Goal: Information Seeking & Learning: Learn about a topic

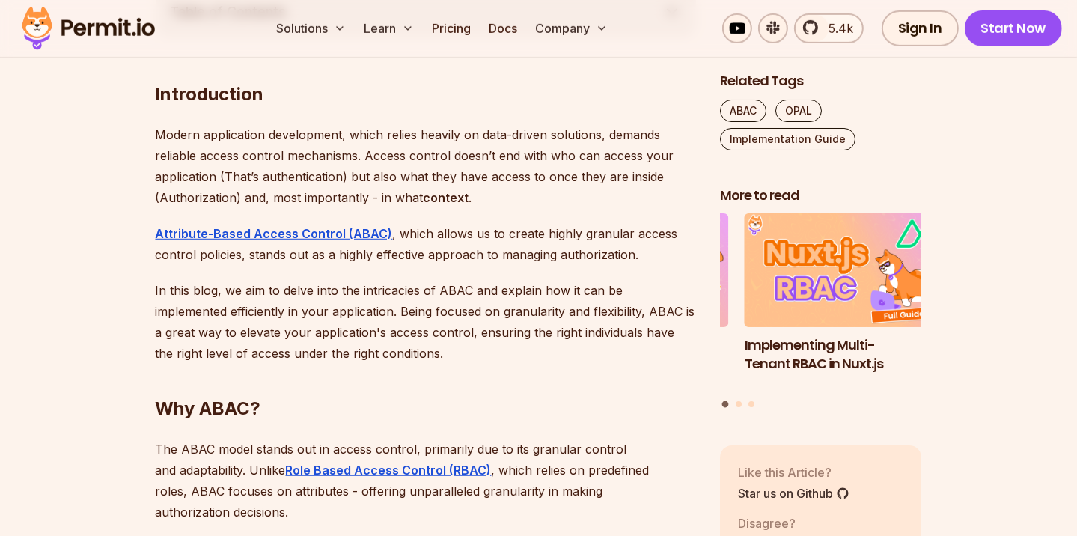
click at [323, 336] on p "In this blog, we aim to delve into the intricacies of ABAC and explain how it c…" at bounding box center [426, 322] width 540 height 84
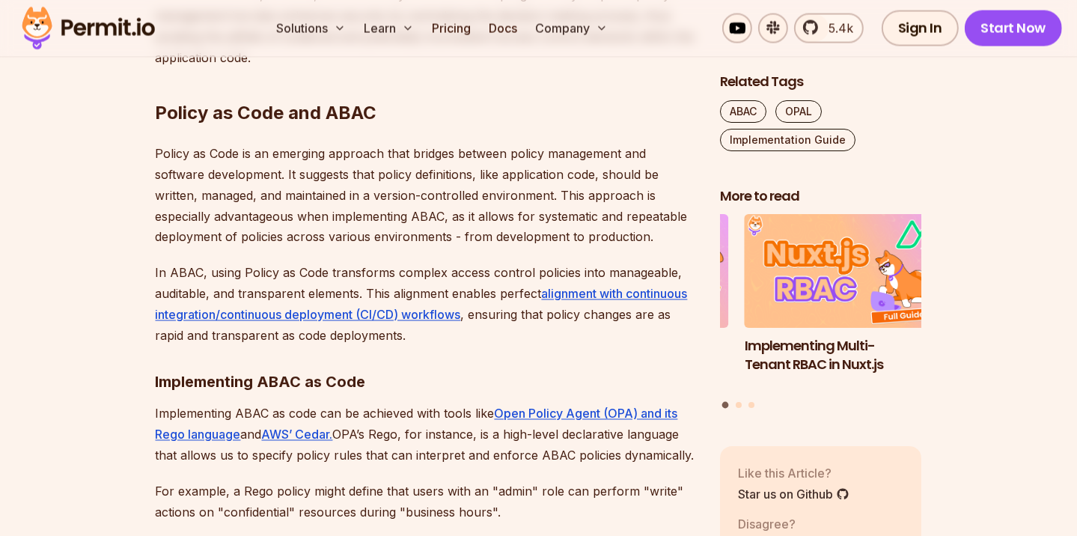
scroll to position [2494, 0]
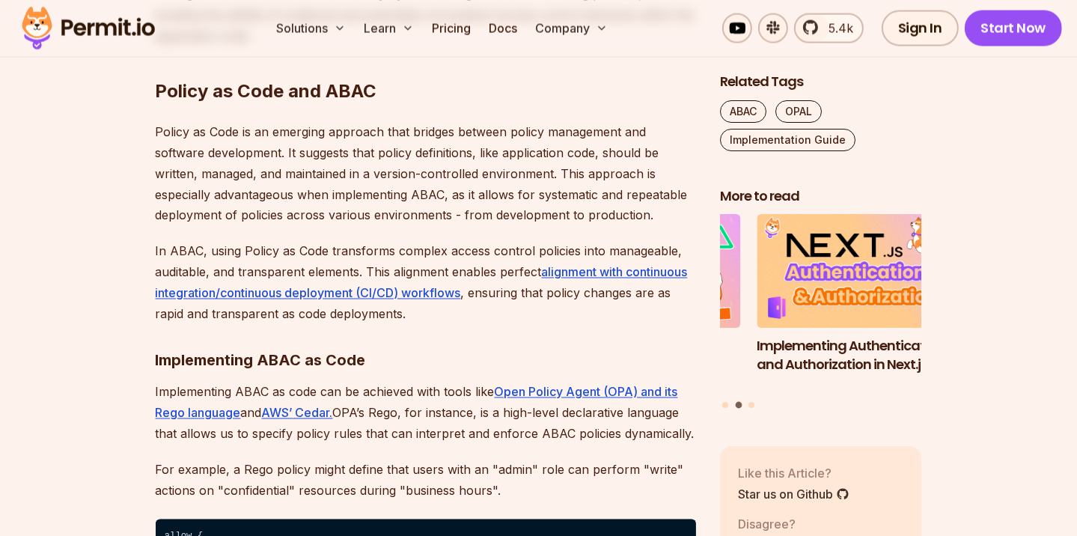
drag, startPoint x: 367, startPoint y: 173, endPoint x: 379, endPoint y: 211, distance: 40.0
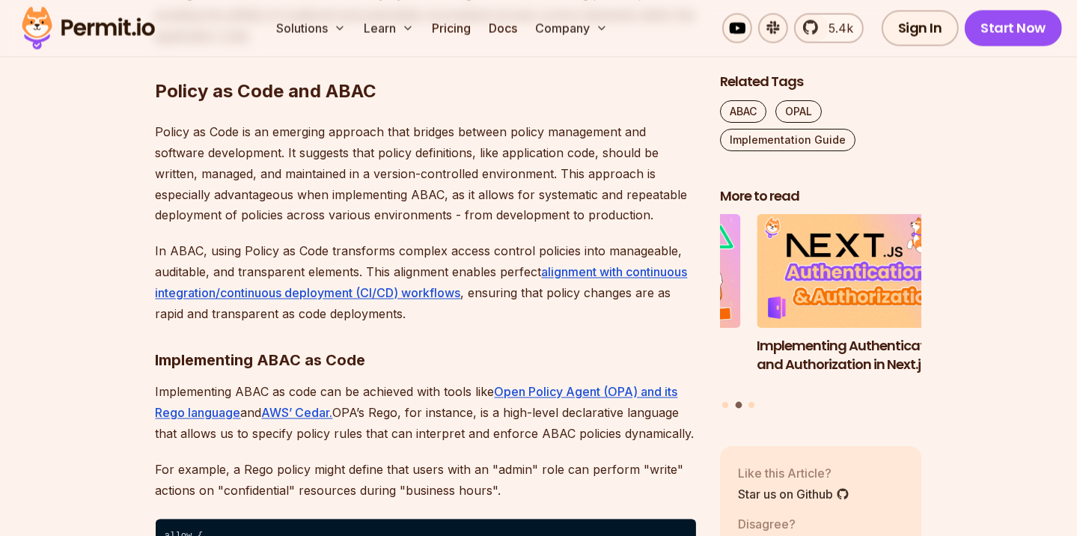
drag, startPoint x: 225, startPoint y: 196, endPoint x: 329, endPoint y: 200, distance: 104.1
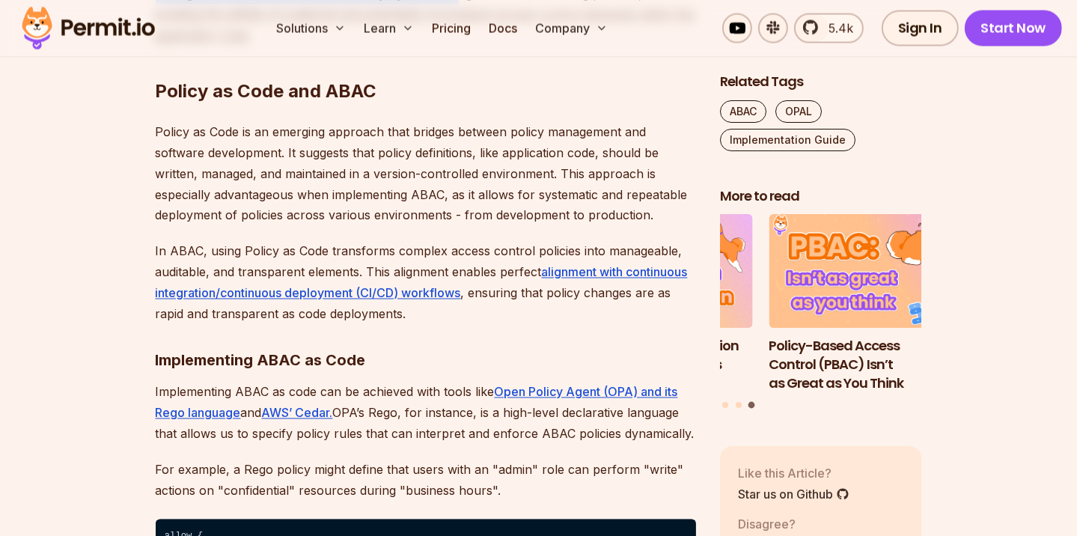
drag, startPoint x: 445, startPoint y: 200, endPoint x: 458, endPoint y: 234, distance: 37.0
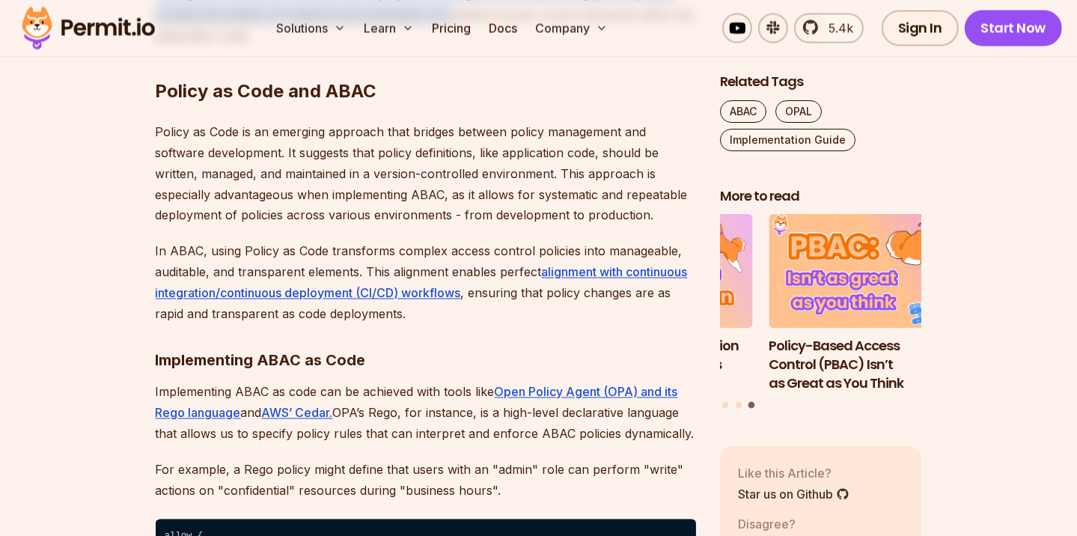
drag, startPoint x: 441, startPoint y: 198, endPoint x: 449, endPoint y: 245, distance: 47.9
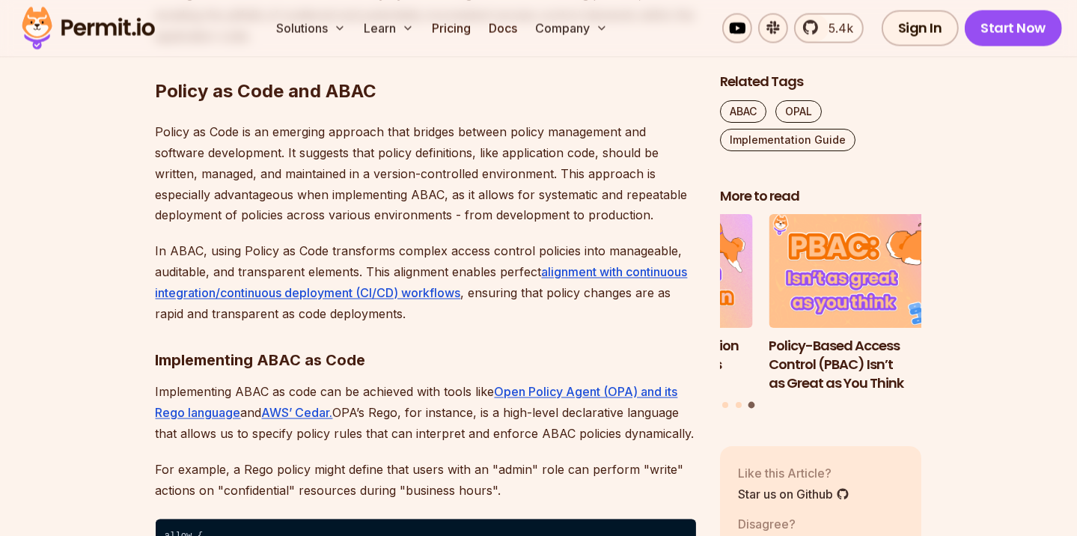
click at [419, 103] on h2 "Policy as Code and ABAC" at bounding box center [426, 61] width 540 height 84
drag, startPoint x: 174, startPoint y: 204, endPoint x: 355, endPoint y: 232, distance: 183.2
click at [335, 103] on h2 "Policy as Code and ABAC" at bounding box center [426, 61] width 540 height 84
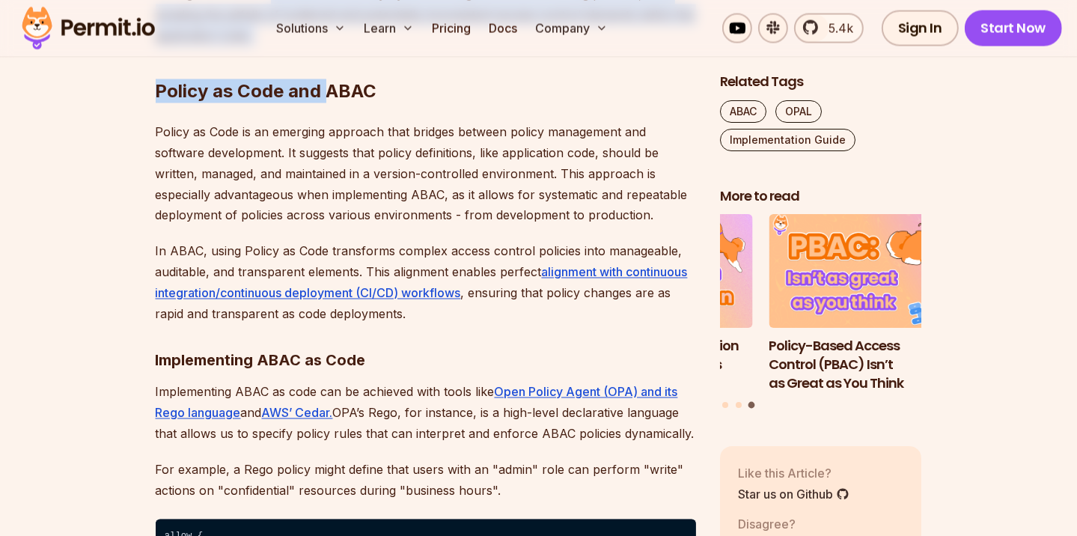
drag, startPoint x: 269, startPoint y: 222, endPoint x: 327, endPoint y: 260, distance: 68.7
click at [330, 103] on h2 "Policy as Code and ABAC" at bounding box center [426, 61] width 540 height 84
click at [323, 103] on h2 "Policy as Code and ABAC" at bounding box center [426, 61] width 540 height 84
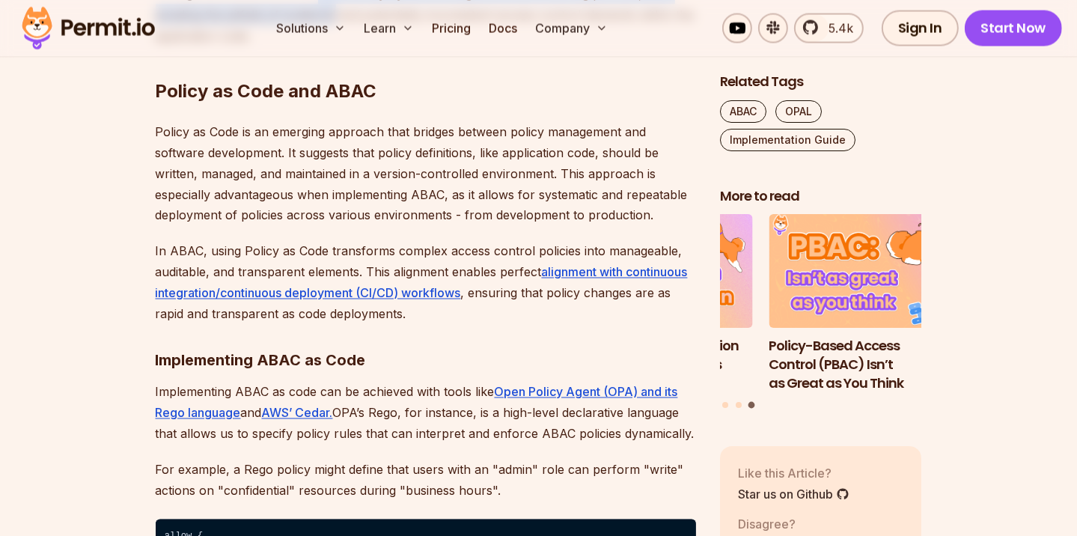
drag, startPoint x: 320, startPoint y: 222, endPoint x: 336, endPoint y: 251, distance: 33.2
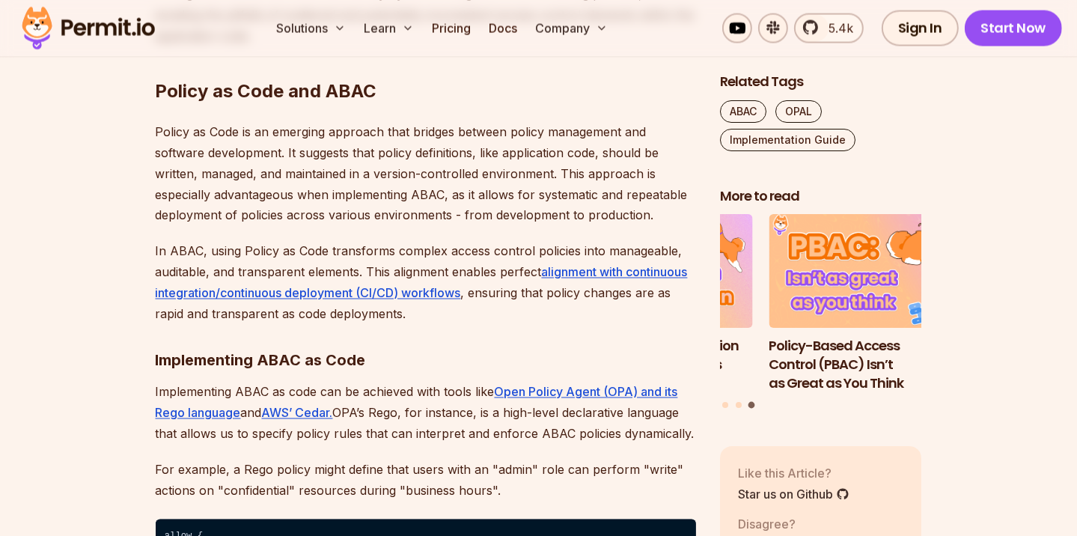
click at [338, 103] on h2 "Policy as Code and ABAC" at bounding box center [426, 61] width 540 height 84
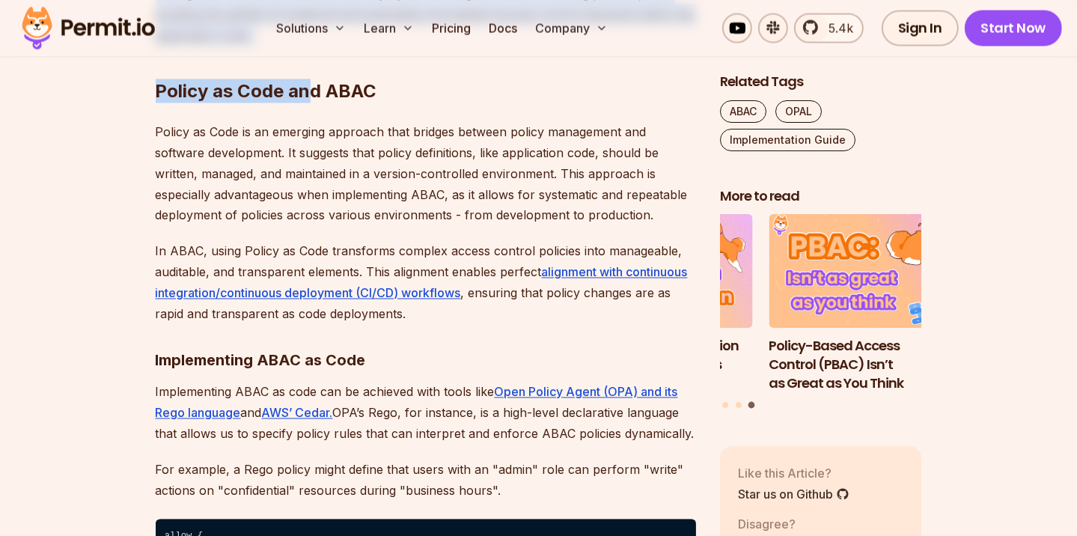
drag, startPoint x: 290, startPoint y: 208, endPoint x: 307, endPoint y: 256, distance: 50.9
click at [307, 103] on h2 "Policy as Code and ABAC" at bounding box center [426, 61] width 540 height 84
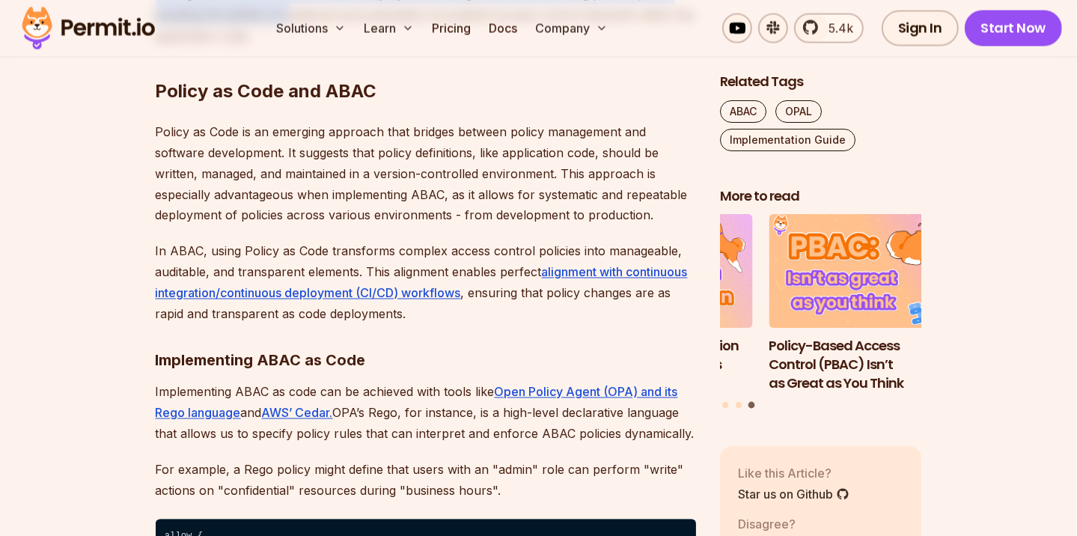
drag, startPoint x: 287, startPoint y: 253, endPoint x: 234, endPoint y: 210, distance: 68.6
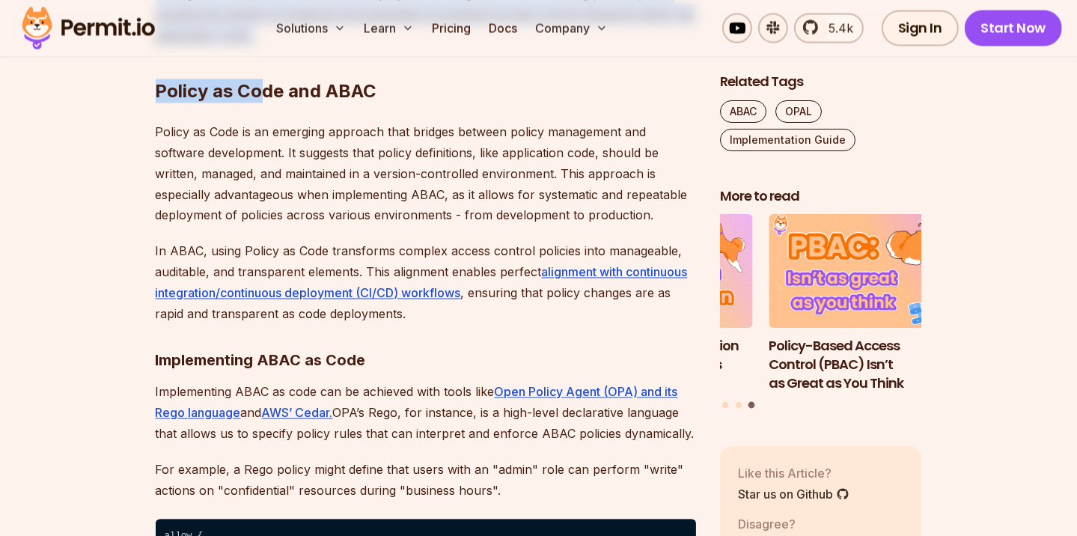
drag, startPoint x: 198, startPoint y: 197, endPoint x: 257, endPoint y: 257, distance: 84.1
click at [257, 103] on h2 "Policy as Code and ABAC" at bounding box center [426, 61] width 540 height 84
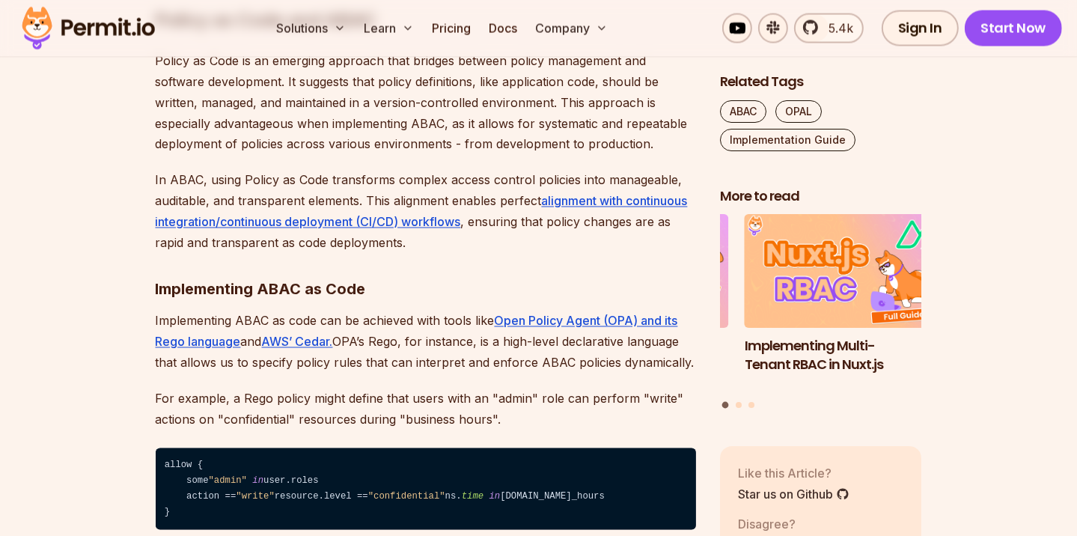
scroll to position [2594, 0]
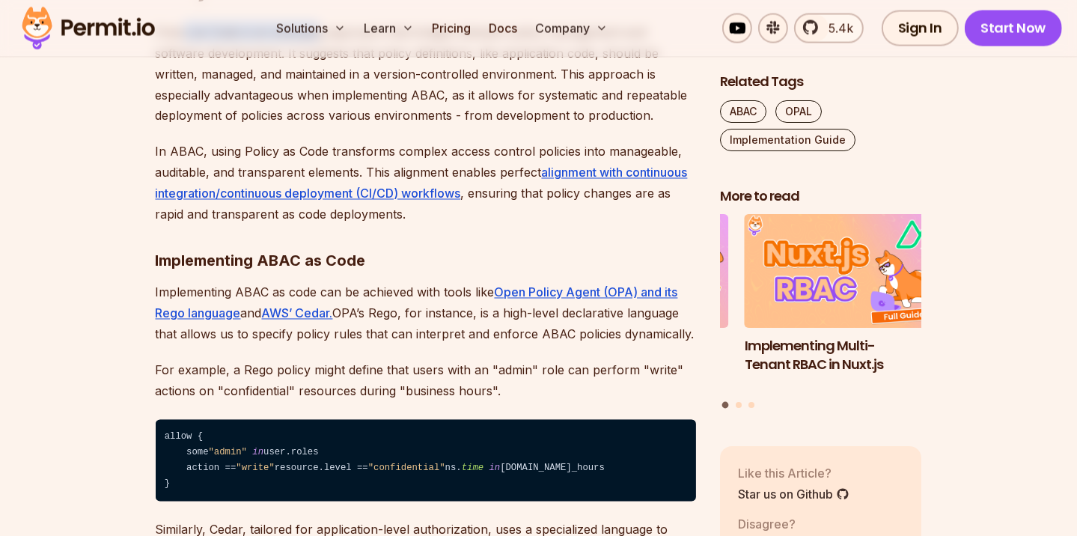
drag, startPoint x: 185, startPoint y: 253, endPoint x: 320, endPoint y: 269, distance: 136.5
click at [320, 126] on p "Policy as Code is an emerging approach that bridges between policy management a…" at bounding box center [426, 74] width 540 height 105
click at [301, 126] on p "Policy as Code is an emerging approach that bridges between policy management a…" at bounding box center [426, 74] width 540 height 105
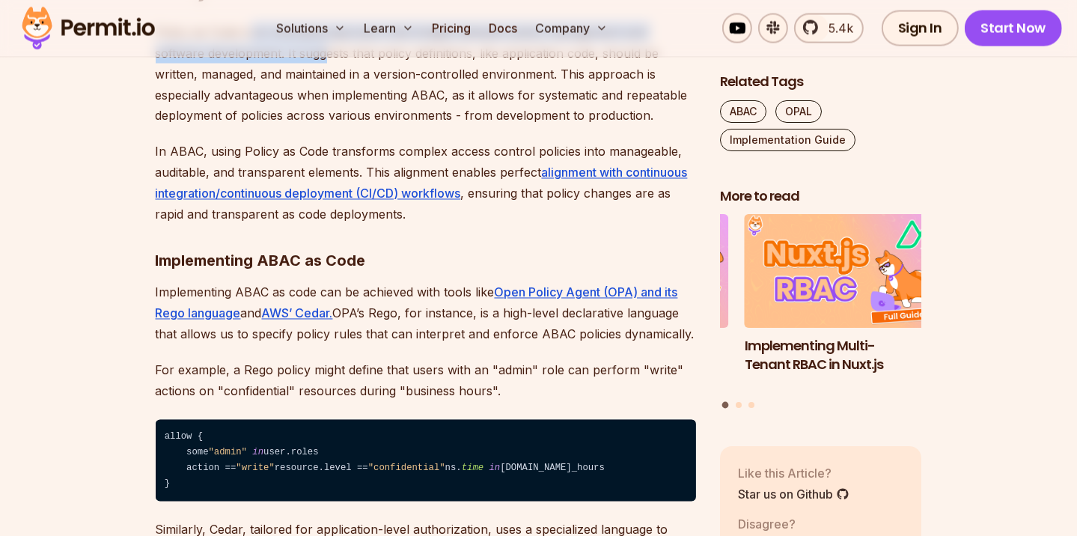
drag, startPoint x: 251, startPoint y: 260, endPoint x: 325, endPoint y: 285, distance: 77.4
click at [325, 126] on p "Policy as Code is an emerging approach that bridges between policy management a…" at bounding box center [426, 74] width 540 height 105
click at [329, 126] on p "Policy as Code is an emerging approach that bridges between policy management a…" at bounding box center [426, 74] width 540 height 105
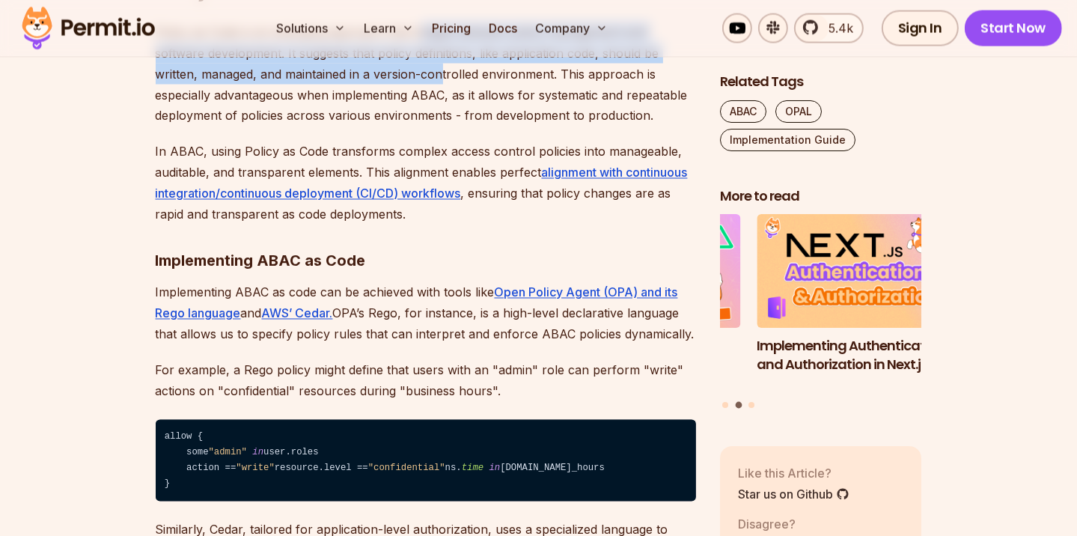
drag, startPoint x: 420, startPoint y: 251, endPoint x: 442, endPoint y: 311, distance: 63.7
click at [442, 126] on p "Policy as Code is an emerging approach that bridges between policy management a…" at bounding box center [426, 74] width 540 height 105
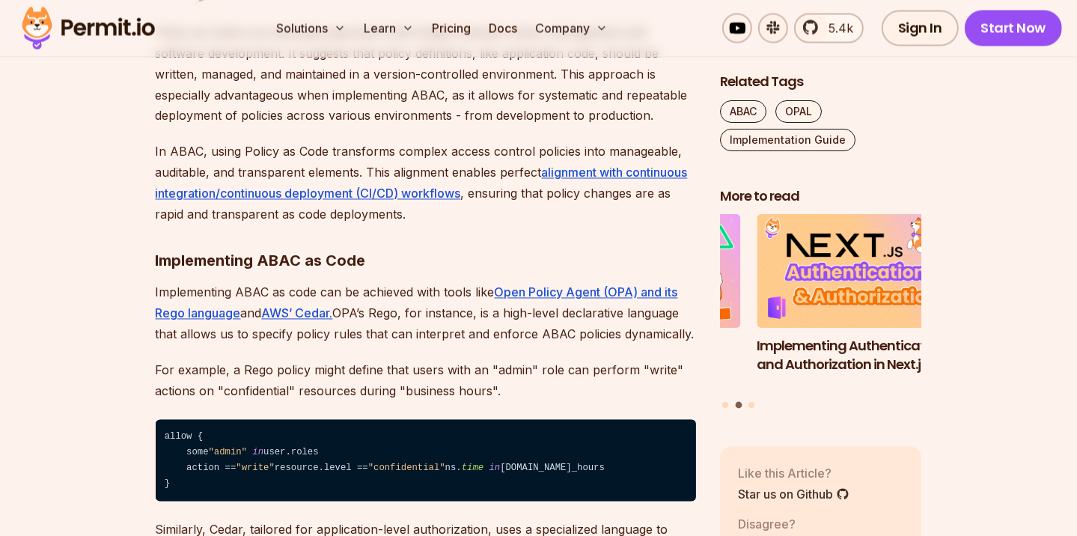
click at [530, 126] on p "Policy as Code is an emerging approach that bridges between policy management a…" at bounding box center [426, 74] width 540 height 105
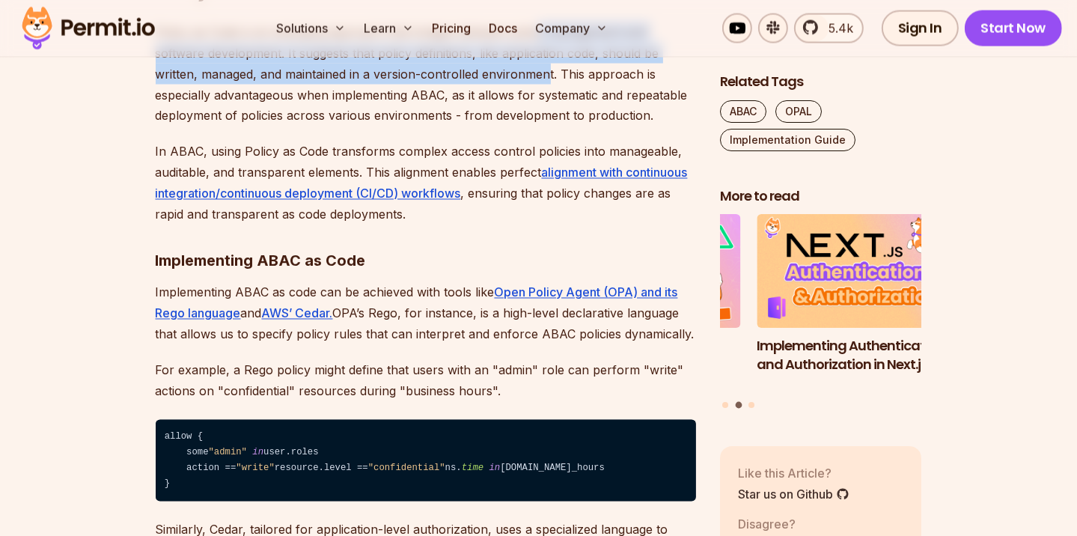
drag, startPoint x: 534, startPoint y: 257, endPoint x: 549, endPoint y: 305, distance: 50.4
click at [549, 126] on p "Policy as Code is an emerging approach that bridges between policy management a…" at bounding box center [426, 74] width 540 height 105
click at [543, 126] on p "Policy as Code is an emerging approach that bridges between policy management a…" at bounding box center [426, 74] width 540 height 105
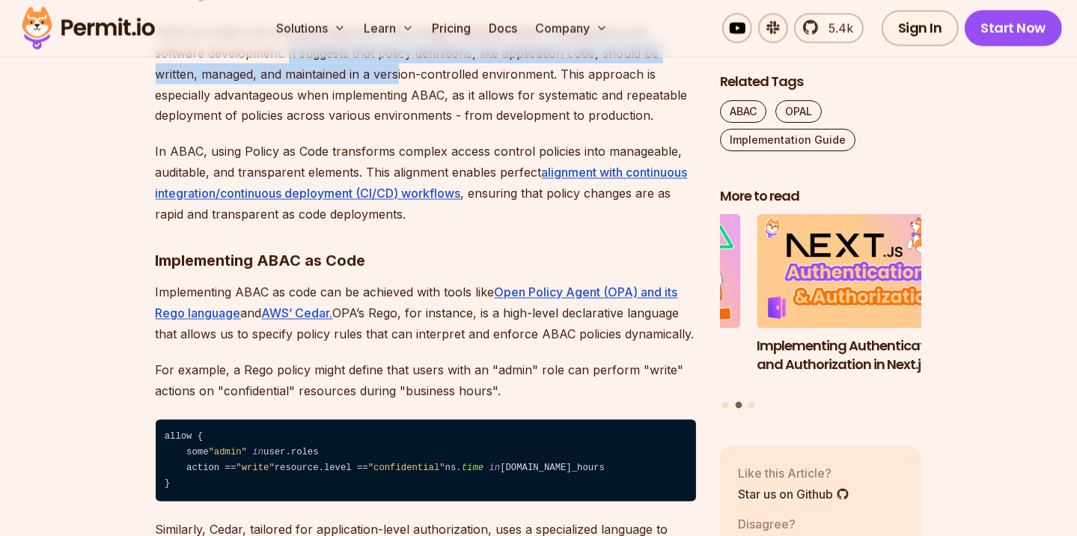
drag, startPoint x: 287, startPoint y: 285, endPoint x: 396, endPoint y: 302, distance: 109.8
click at [396, 126] on p "Policy as Code is an emerging approach that bridges between policy management a…" at bounding box center [426, 74] width 540 height 105
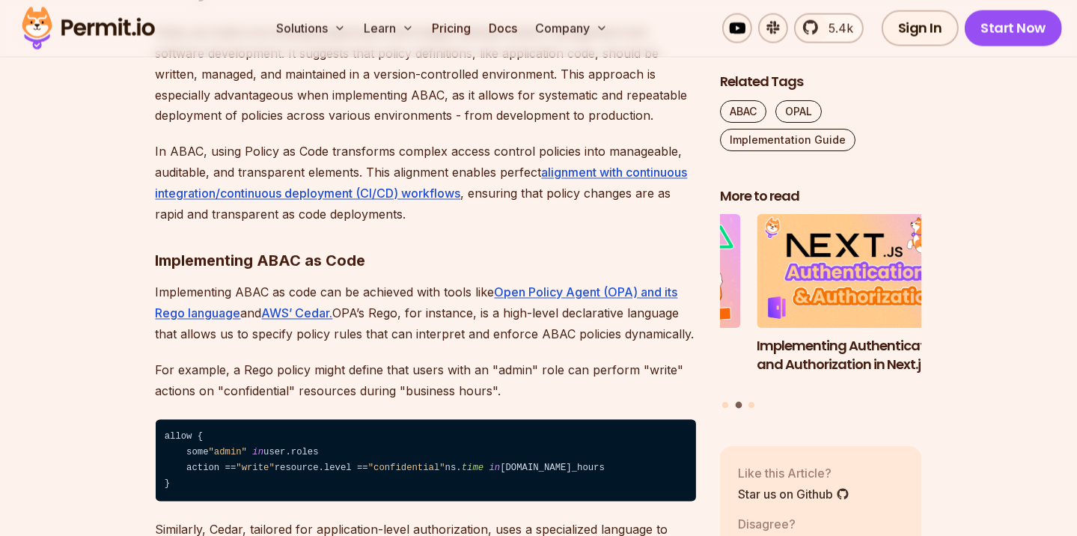
click at [405, 126] on p "Policy as Code is an emerging approach that bridges between policy management a…" at bounding box center [426, 74] width 540 height 105
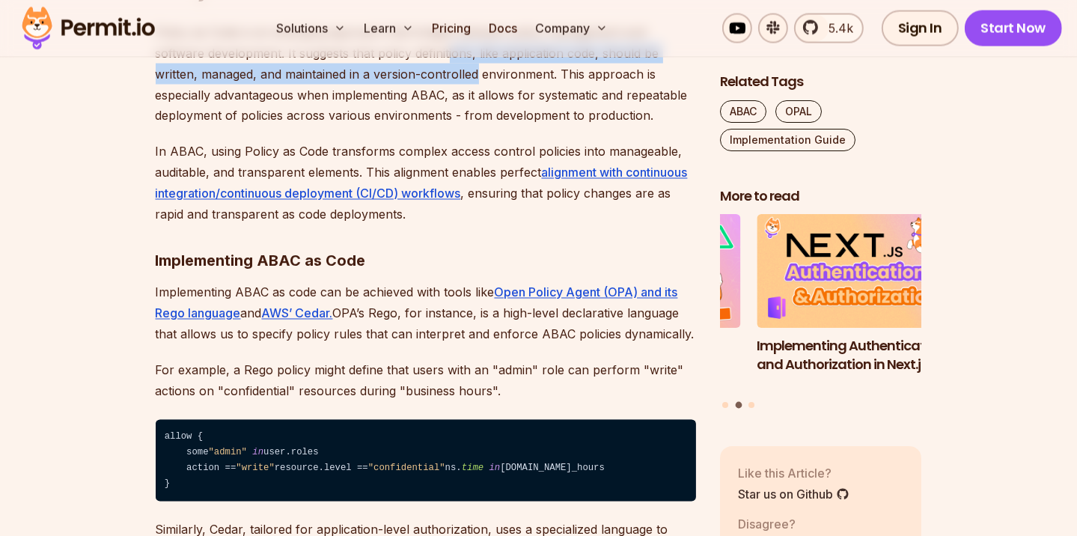
drag, startPoint x: 452, startPoint y: 275, endPoint x: 477, endPoint y: 305, distance: 38.2
click at [477, 126] on p "Policy as Code is an emerging approach that bridges between policy management a…" at bounding box center [426, 74] width 540 height 105
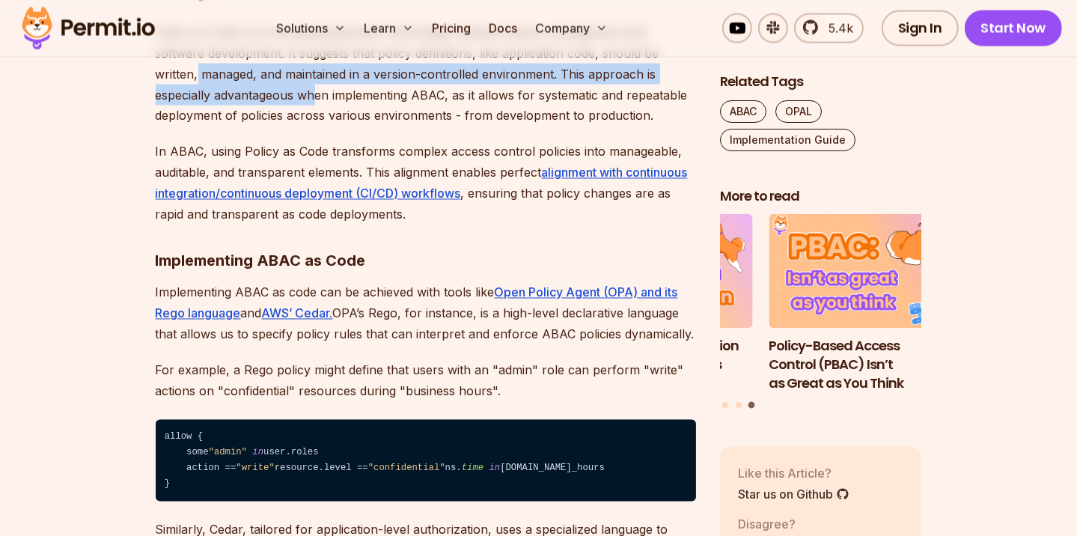
drag, startPoint x: 228, startPoint y: 308, endPoint x: 316, endPoint y: 320, distance: 89.2
click at [316, 126] on p "Policy as Code is an emerging approach that bridges between policy management a…" at bounding box center [426, 74] width 540 height 105
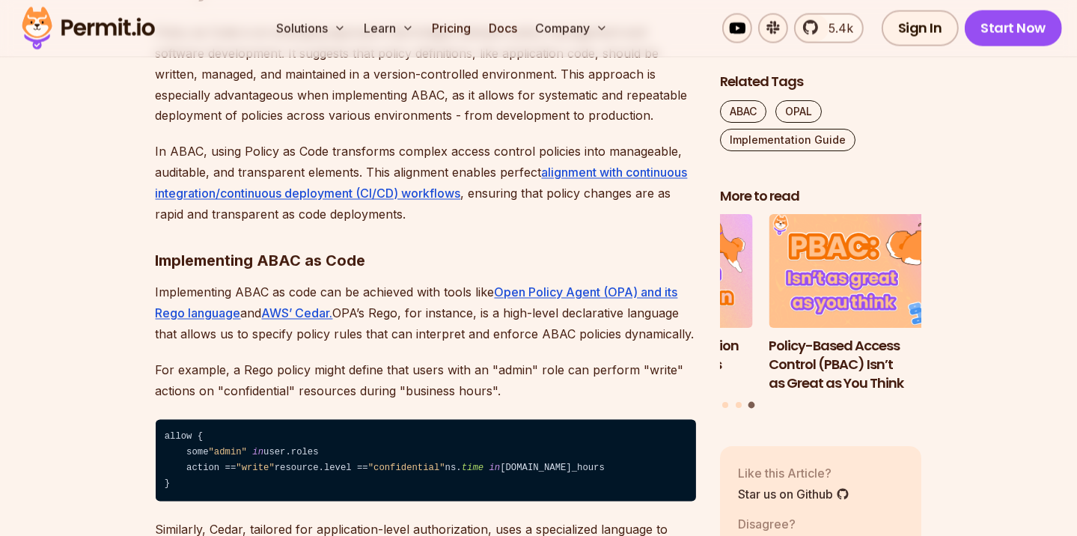
click at [335, 126] on p "Policy as Code is an emerging approach that bridges between policy management a…" at bounding box center [426, 74] width 540 height 105
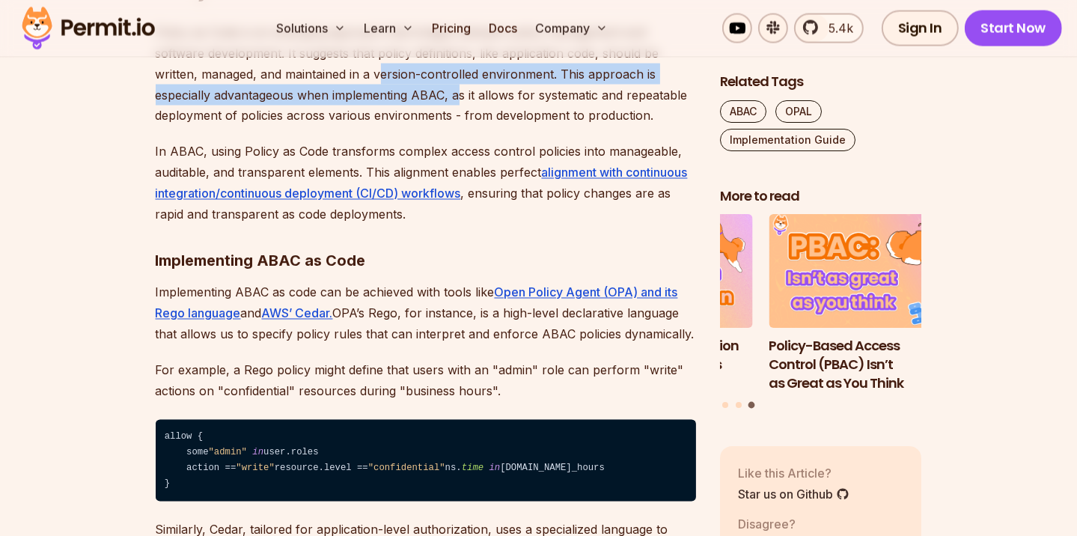
drag, startPoint x: 380, startPoint y: 301, endPoint x: 461, endPoint y: 325, distance: 84.3
click at [461, 126] on p "Policy as Code is an emerging approach that bridges between policy management a…" at bounding box center [426, 74] width 540 height 105
drag, startPoint x: 566, startPoint y: 302, endPoint x: 579, endPoint y: 329, distance: 30.5
click at [579, 126] on p "Policy as Code is an emerging approach that bridges between policy management a…" at bounding box center [426, 74] width 540 height 105
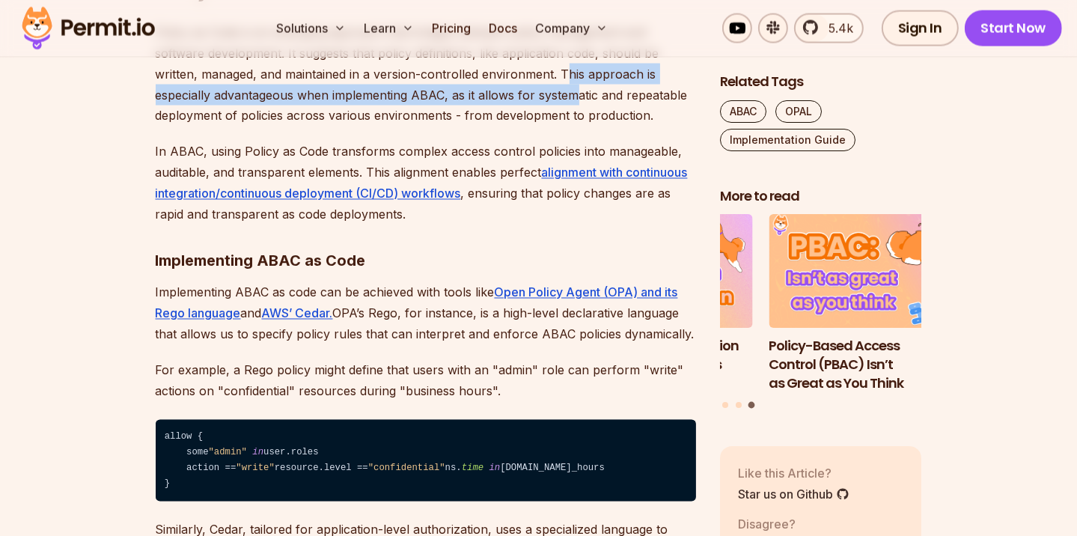
click at [579, 126] on p "Policy as Code is an emerging approach that bridges between policy management a…" at bounding box center [426, 74] width 540 height 105
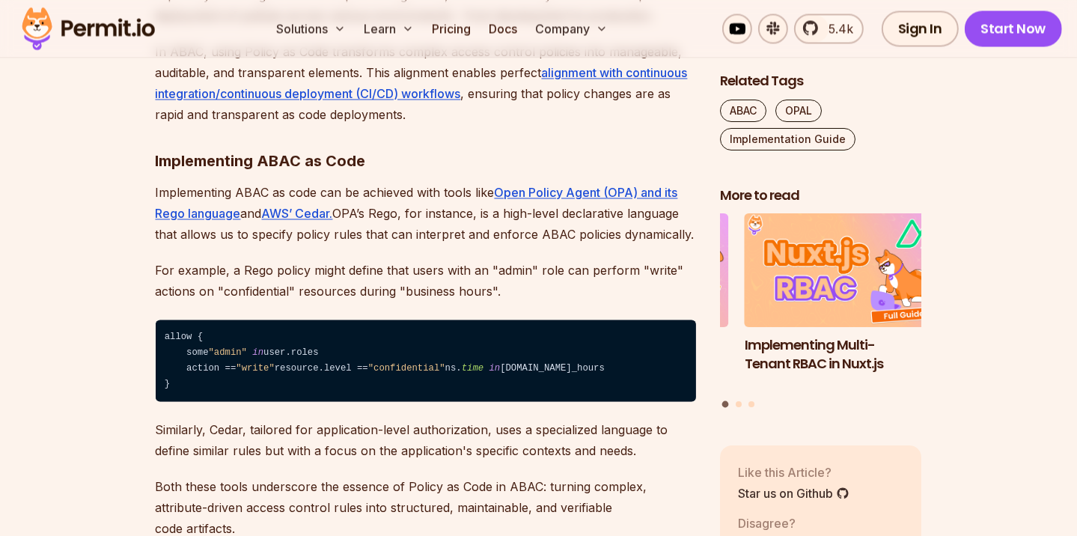
scroll to position [2694, 0]
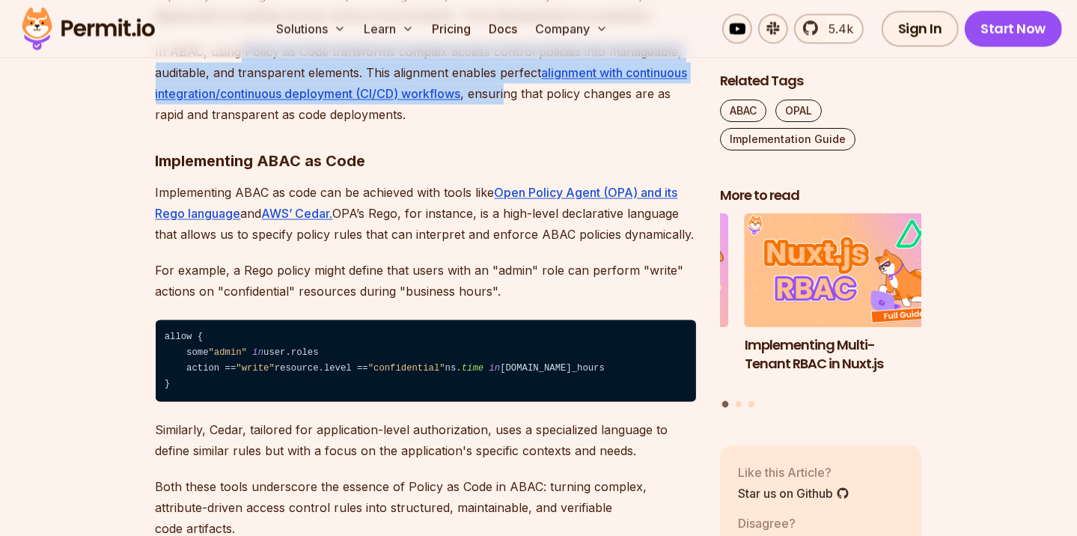
drag, startPoint x: 237, startPoint y: 283, endPoint x: 509, endPoint y: 331, distance: 275.9
click at [509, 125] on p "In ABAC, using Policy as Code transforms complex access control policies into m…" at bounding box center [426, 83] width 540 height 84
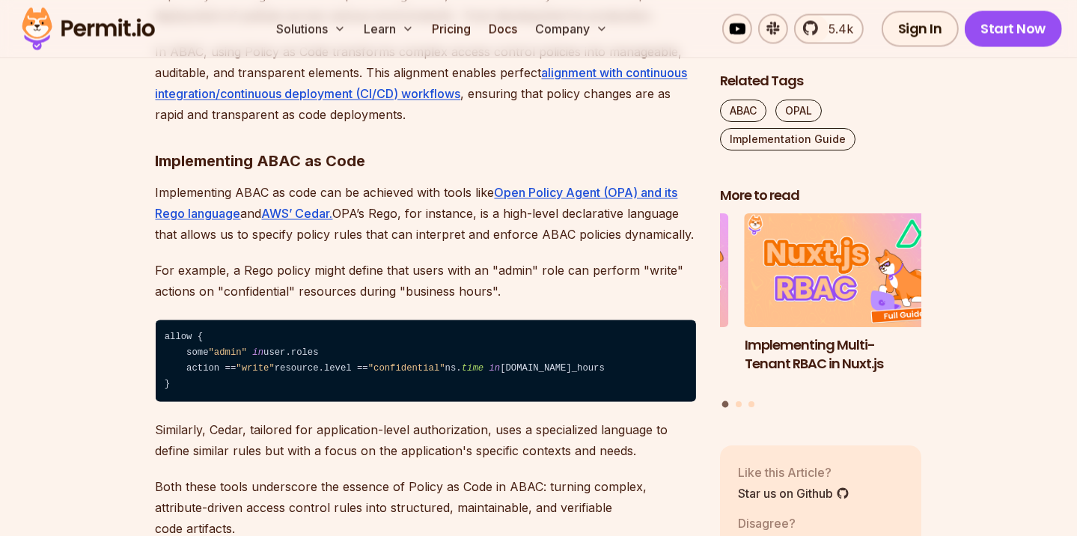
click at [526, 125] on p "In ABAC, using Policy as Code transforms complex access control policies into m…" at bounding box center [426, 83] width 540 height 84
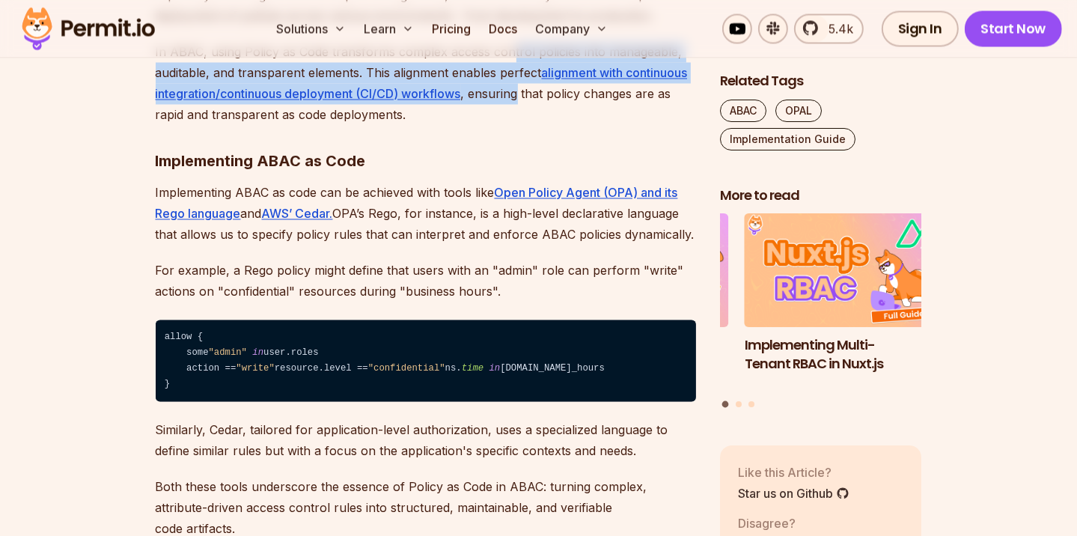
drag, startPoint x: 508, startPoint y: 283, endPoint x: 519, endPoint y: 328, distance: 46.3
click at [519, 125] on p "In ABAC, using Policy as Code transforms complex access control policies into m…" at bounding box center [426, 83] width 540 height 84
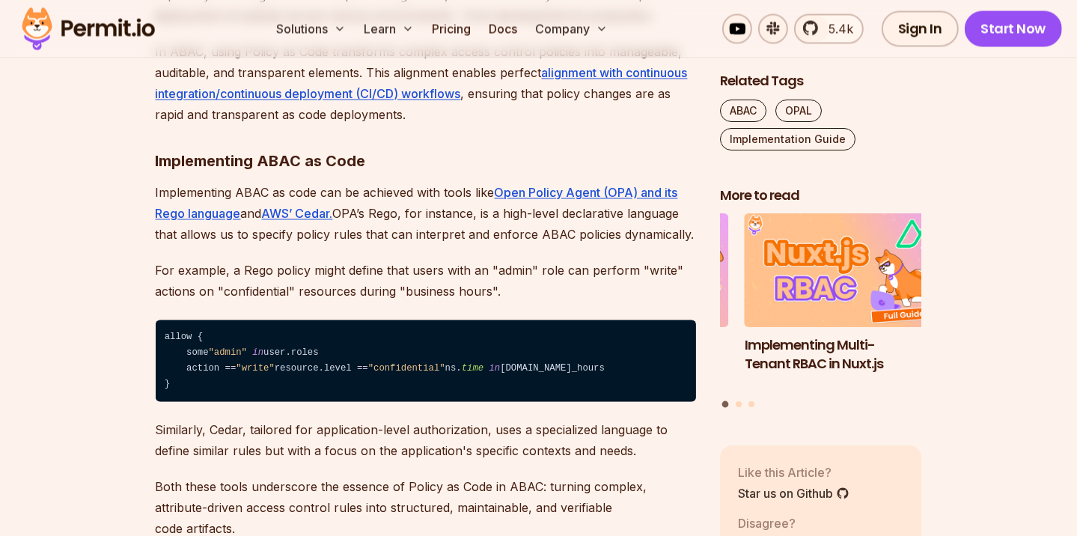
click at [519, 125] on p "In ABAC, using Policy as Code transforms complex access control policies into m…" at bounding box center [426, 83] width 540 height 84
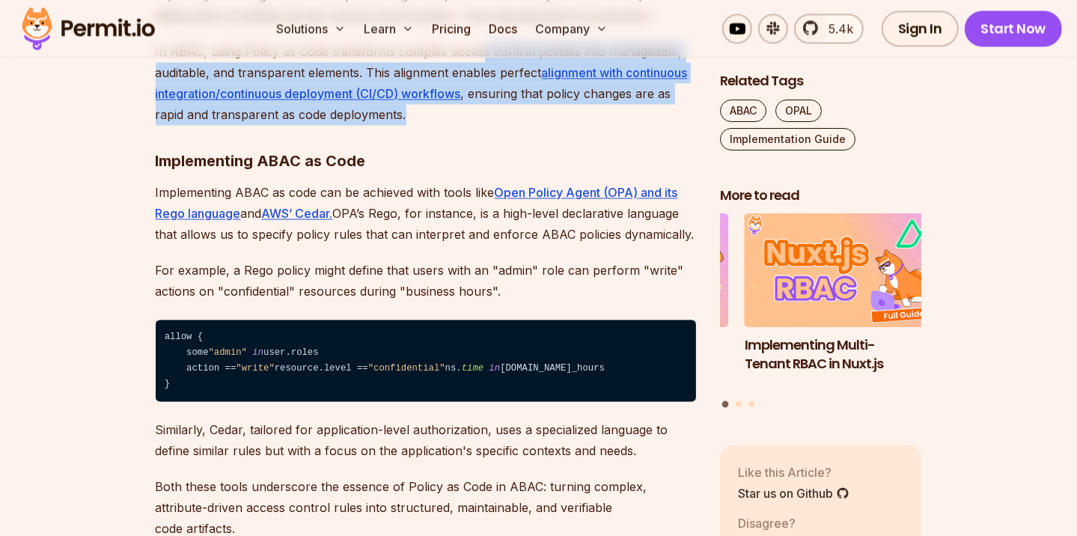
drag, startPoint x: 479, startPoint y: 275, endPoint x: 513, endPoint y: 341, distance: 74.3
click at [513, 125] on p "In ABAC, using Policy as Code transforms complex access control policies into m…" at bounding box center [426, 83] width 540 height 84
click at [515, 125] on p "In ABAC, using Policy as Code transforms complex access control policies into m…" at bounding box center [426, 83] width 540 height 84
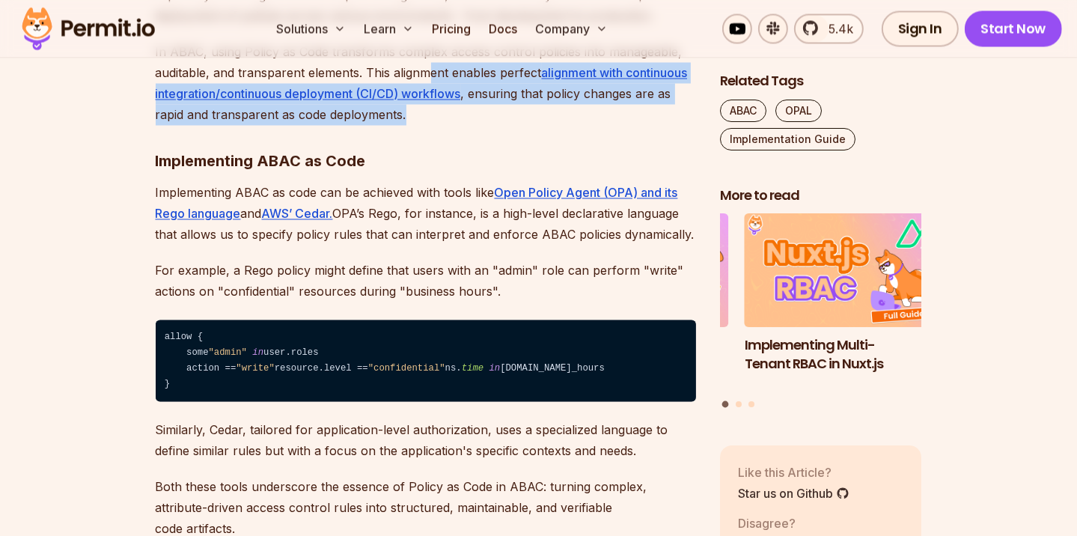
drag, startPoint x: 430, startPoint y: 293, endPoint x: 518, endPoint y: 344, distance: 101.3
click at [518, 125] on p "In ABAC, using Policy as Code transforms complex access control policies into m…" at bounding box center [426, 83] width 540 height 84
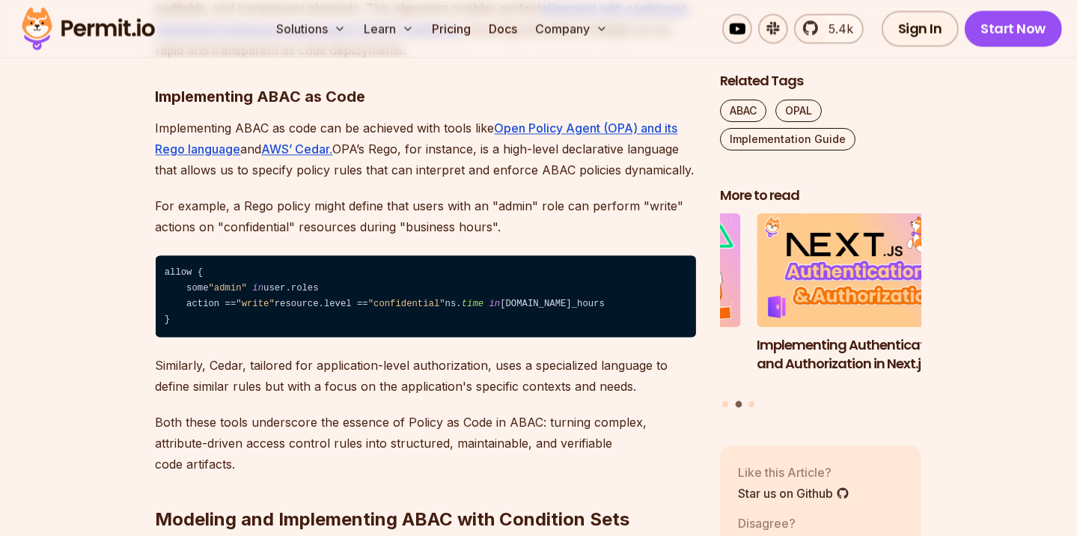
scroll to position [2794, 0]
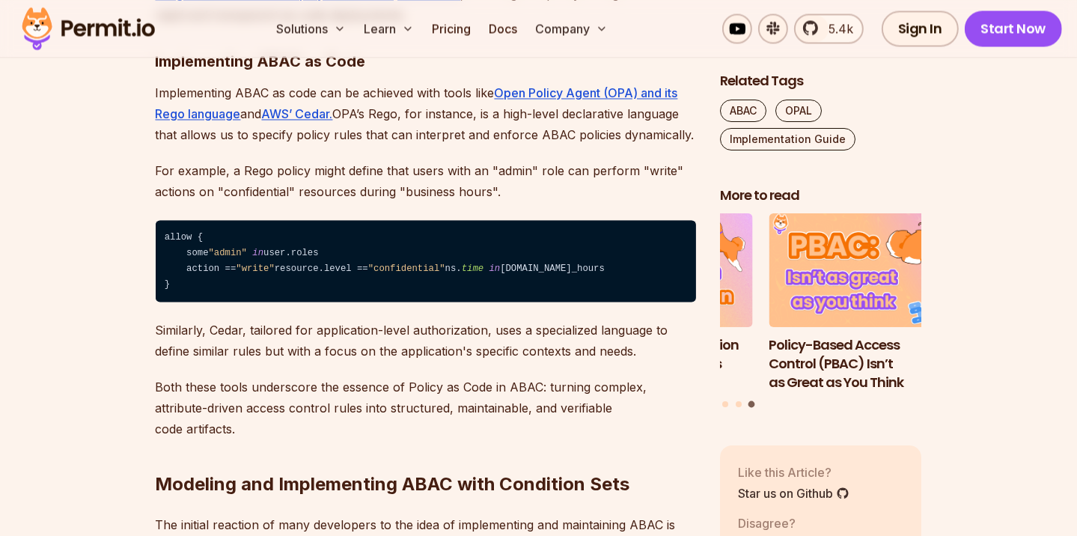
click at [421, 73] on h3 "Implementing ABAC as Code" at bounding box center [426, 61] width 540 height 24
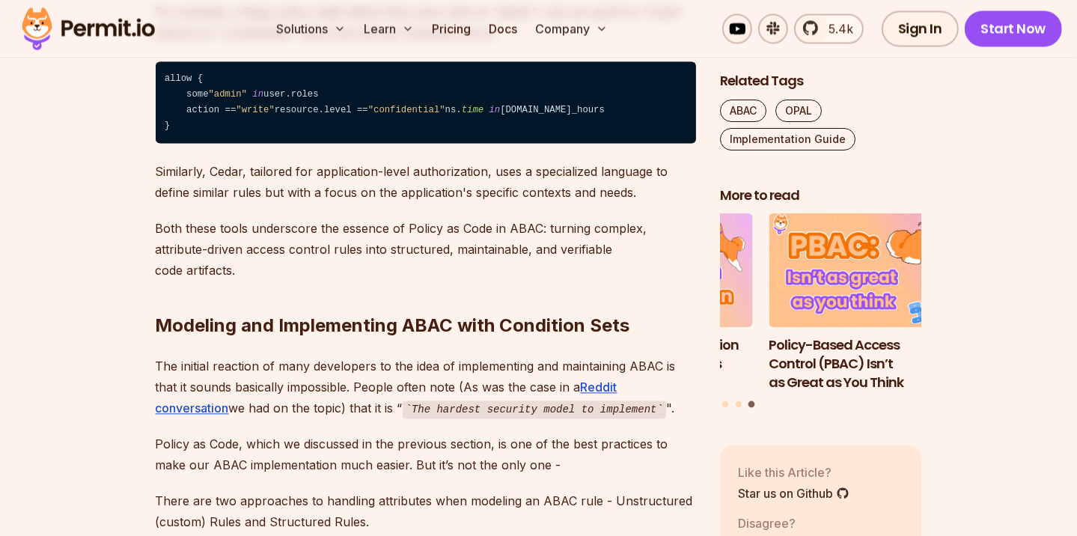
scroll to position [2994, 0]
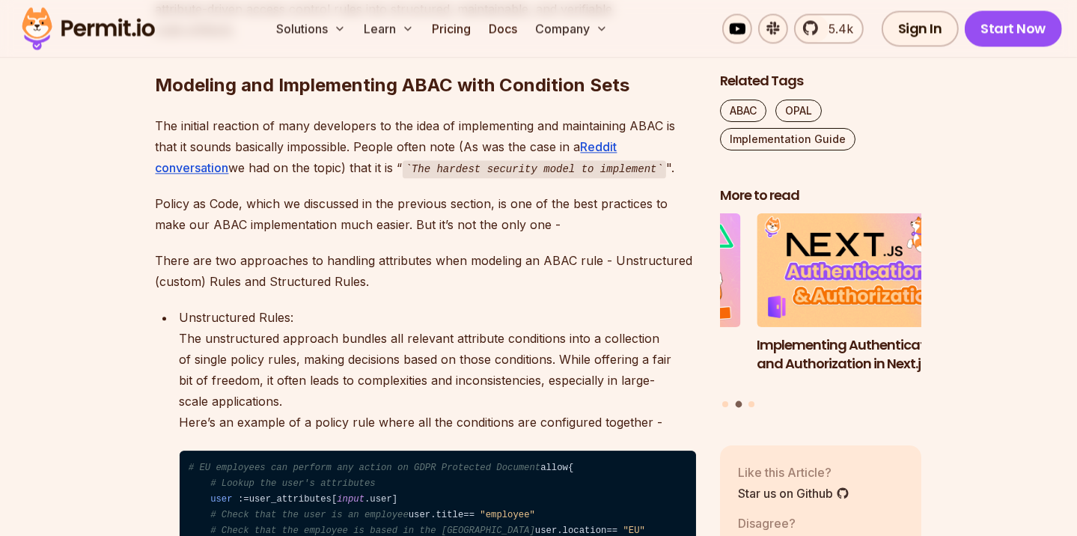
scroll to position [3293, 0]
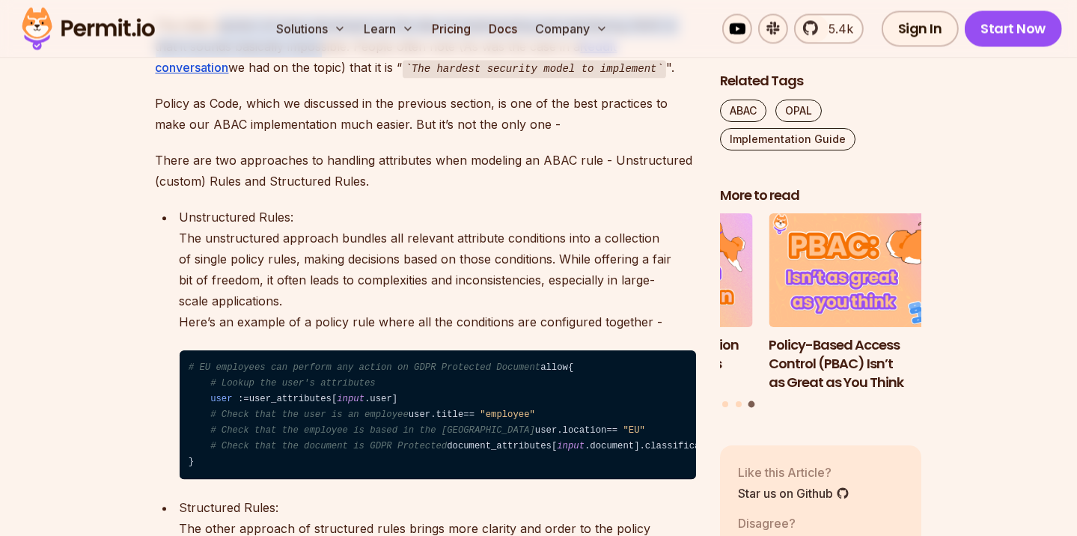
drag, startPoint x: 219, startPoint y: 267, endPoint x: 326, endPoint y: 300, distance: 112.0
click at [326, 79] on p "The initial reaction of many developers to the idea of implementing and maintai…" at bounding box center [426, 47] width 540 height 64
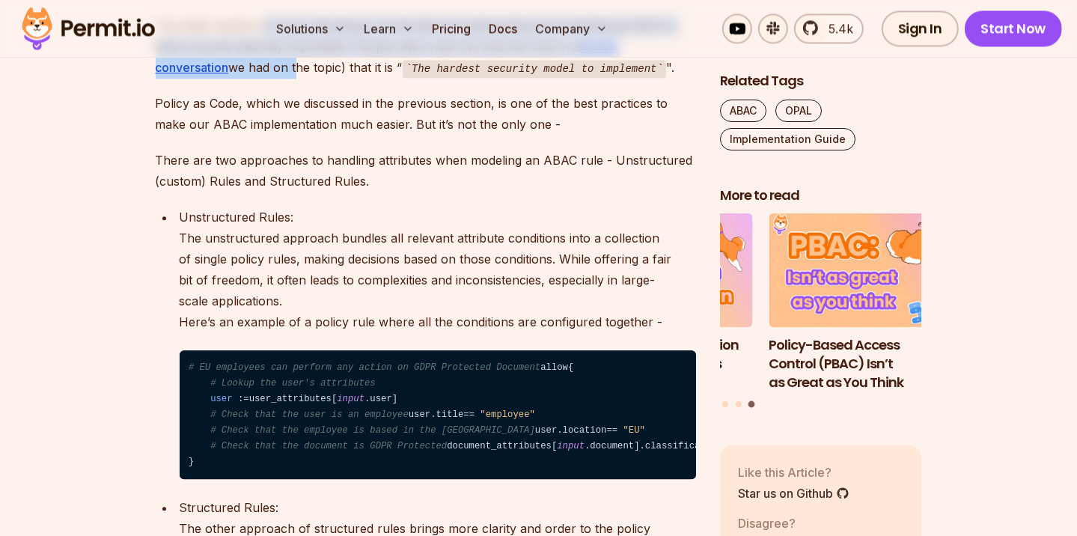
drag, startPoint x: 260, startPoint y: 263, endPoint x: 293, endPoint y: 305, distance: 52.7
click at [293, 79] on p "The initial reaction of many developers to the idea of implementing and maintai…" at bounding box center [426, 47] width 540 height 64
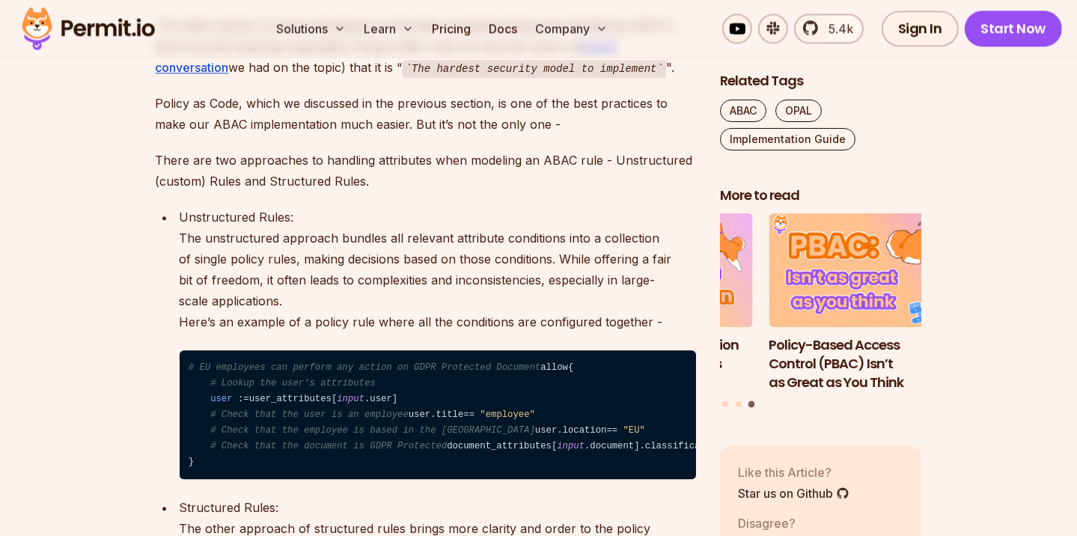
click at [320, 135] on p "Policy as Code, which we discussed in the previous section, is one of the best …" at bounding box center [426, 114] width 540 height 42
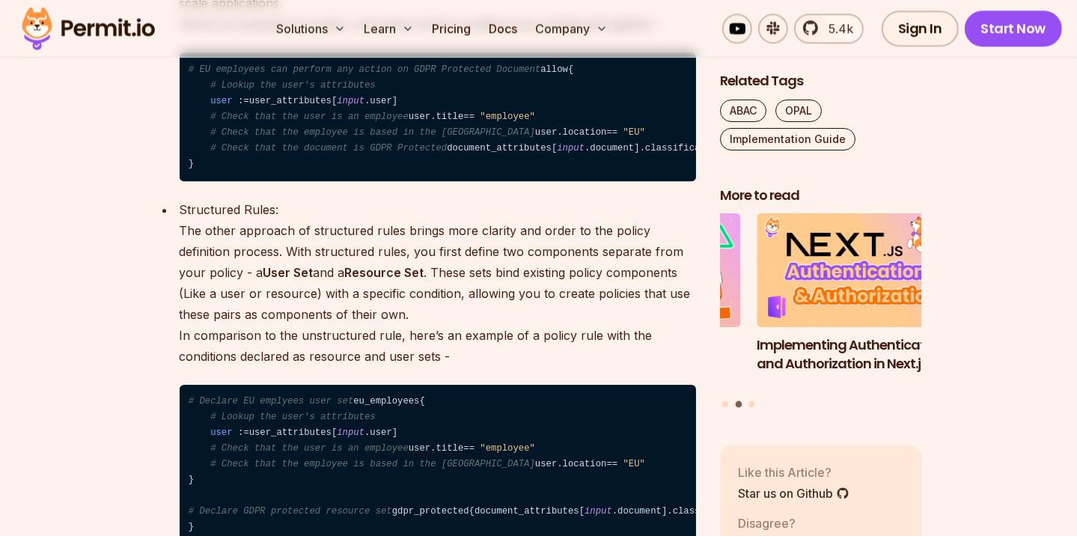
scroll to position [3592, 0]
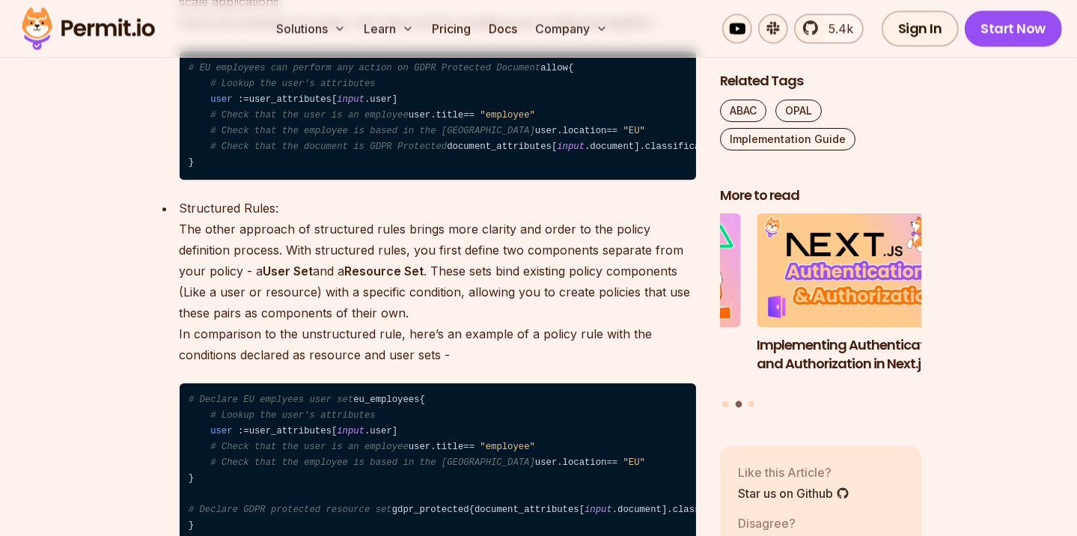
drag, startPoint x: 256, startPoint y: 148, endPoint x: 297, endPoint y: 213, distance: 76.4
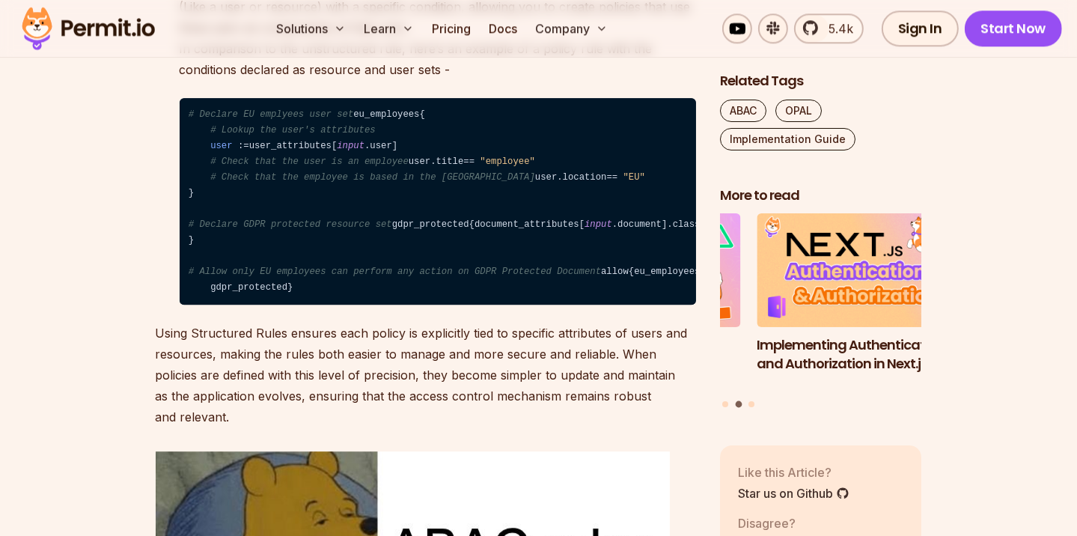
scroll to position [3892, 0]
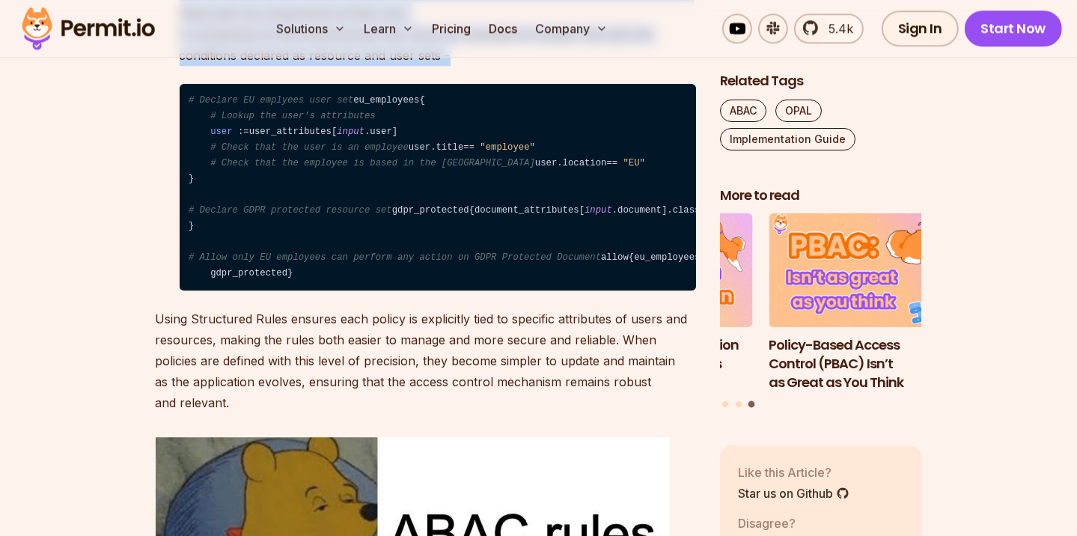
drag, startPoint x: 184, startPoint y: 227, endPoint x: 477, endPoint y: 362, distance: 323.1
drag, startPoint x: 485, startPoint y: 358, endPoint x: 382, endPoint y: 320, distance: 109.9
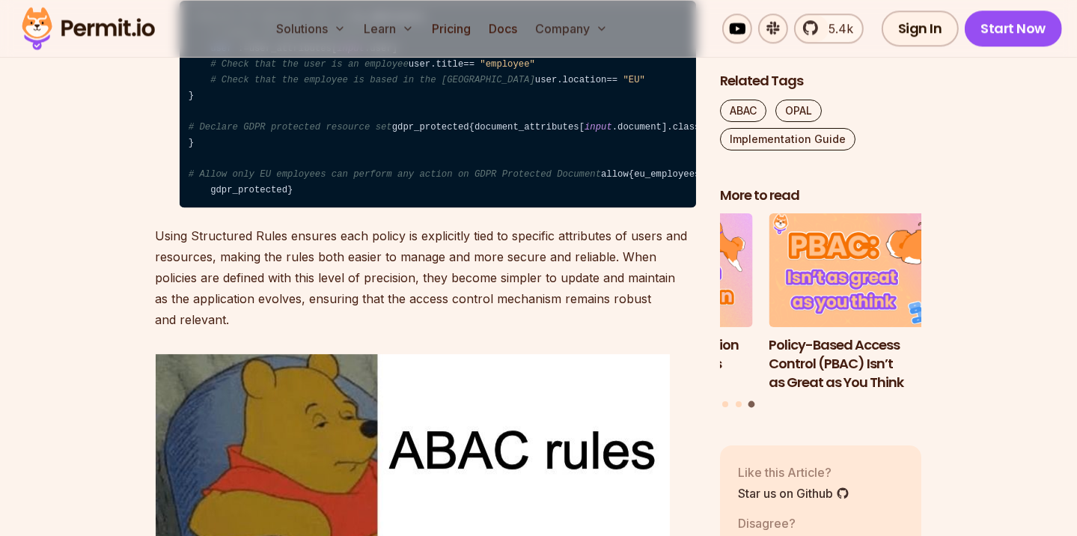
scroll to position [4191, 0]
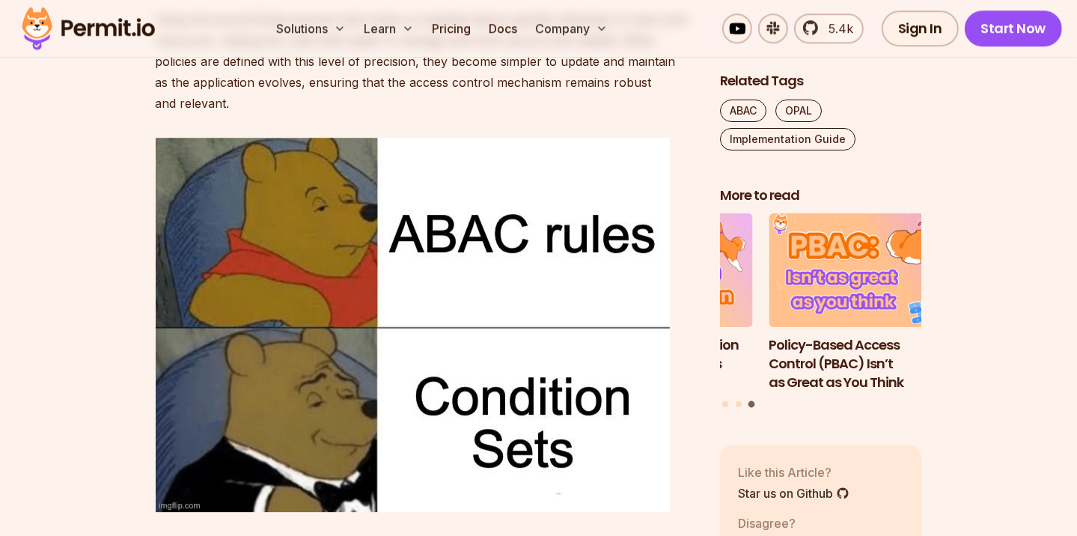
drag, startPoint x: 213, startPoint y: 291, endPoint x: 588, endPoint y: 295, distance: 375.0
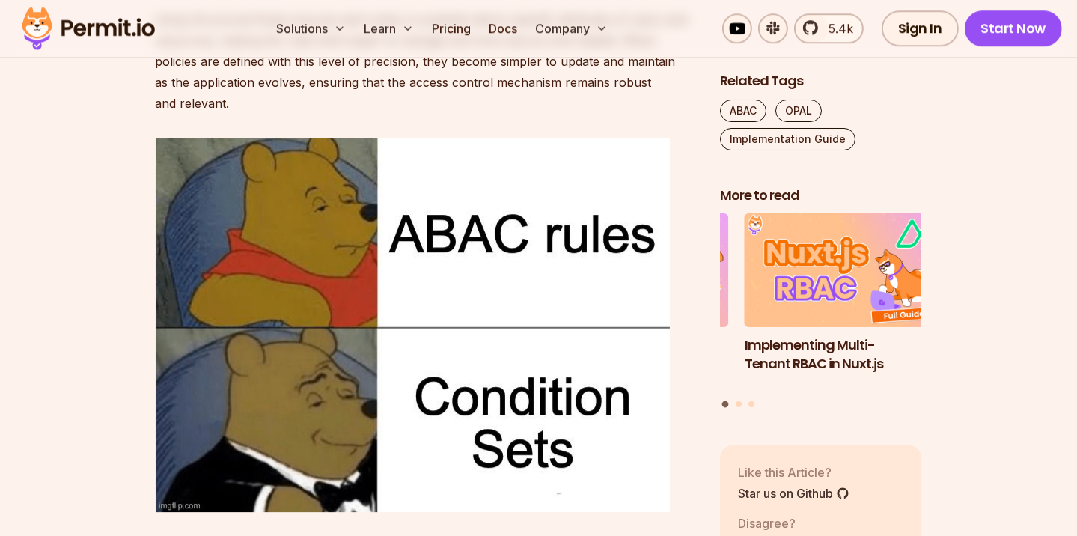
drag, startPoint x: 203, startPoint y: 338, endPoint x: 311, endPoint y: 393, distance: 121.8
drag, startPoint x: 314, startPoint y: 391, endPoint x: 189, endPoint y: 353, distance: 131.2
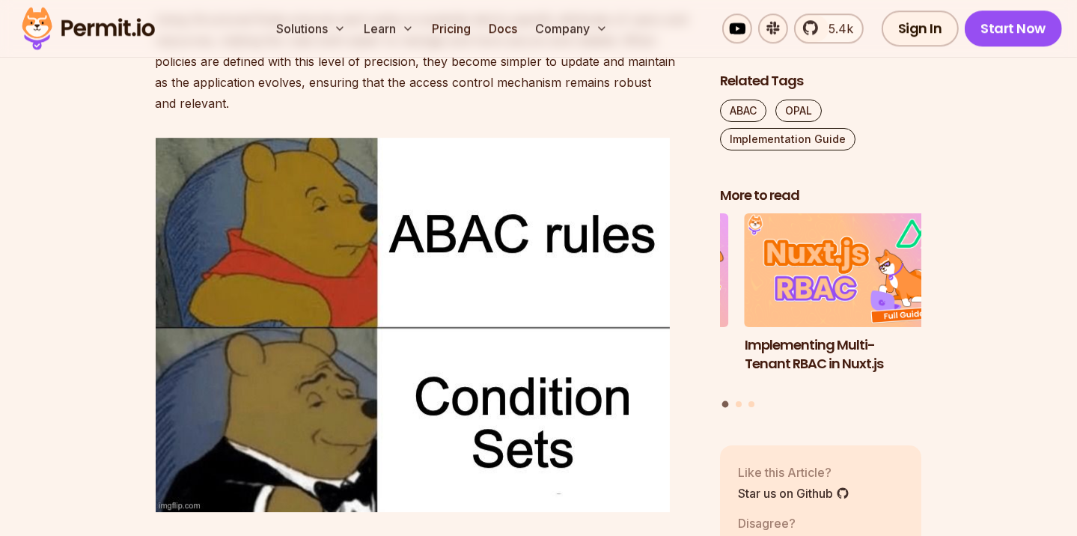
click at [123, 369] on section "Table of Contents Introduction Modern application development, which relies hea…" at bounding box center [538, 218] width 1077 height 7050
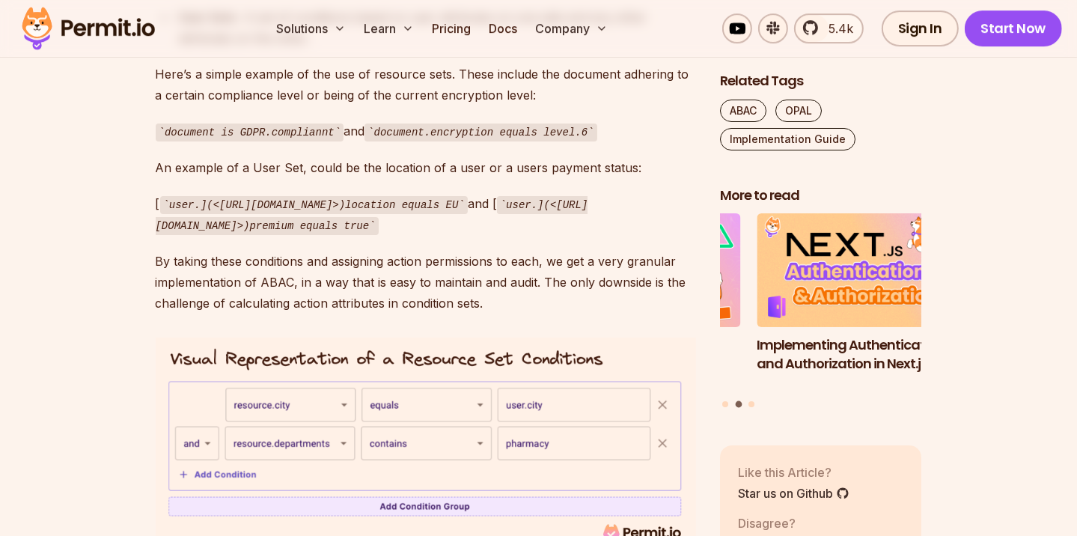
scroll to position [4889, 0]
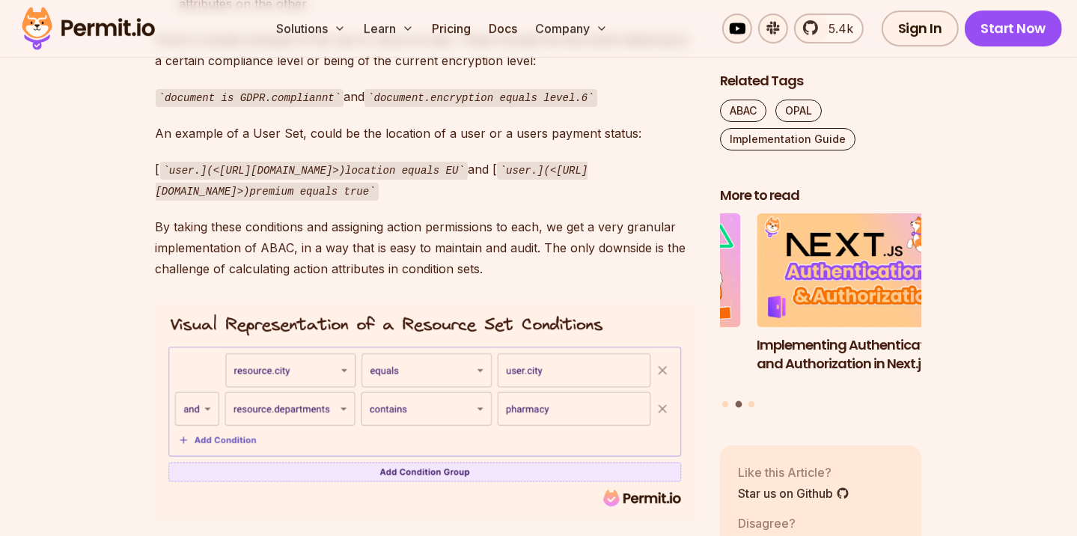
drag, startPoint x: 174, startPoint y: 272, endPoint x: 299, endPoint y: 341, distance: 143.4
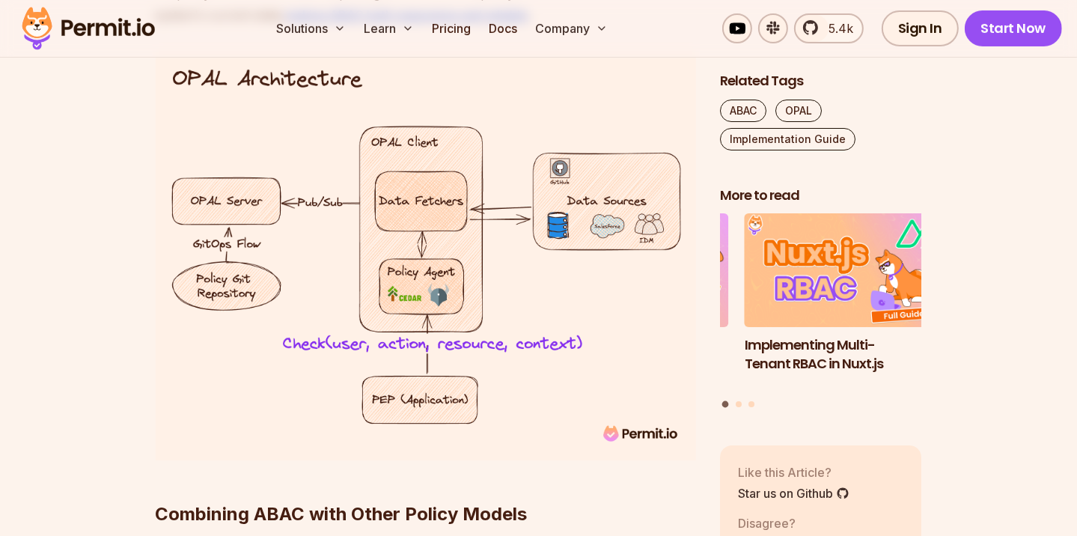
scroll to position [5788, 0]
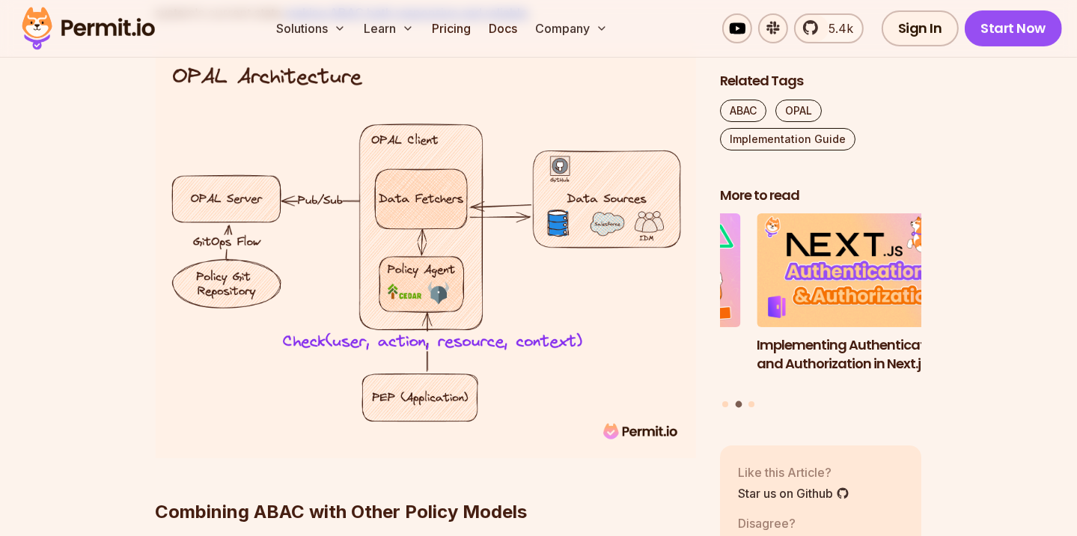
drag, startPoint x: 283, startPoint y: 270, endPoint x: 301, endPoint y: 326, distance: 58.2
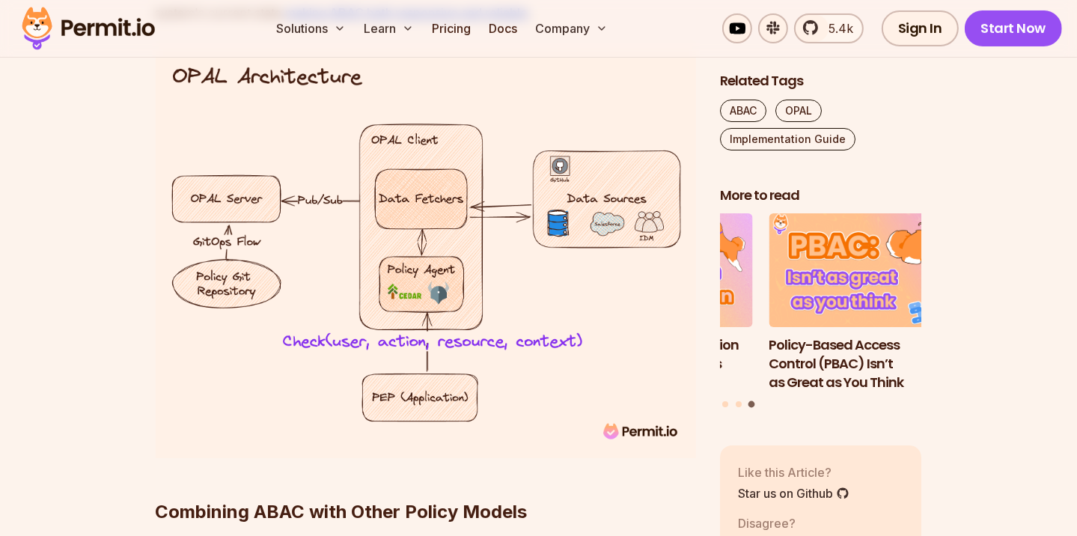
drag, startPoint x: 275, startPoint y: 188, endPoint x: 303, endPoint y: 224, distance: 45.4
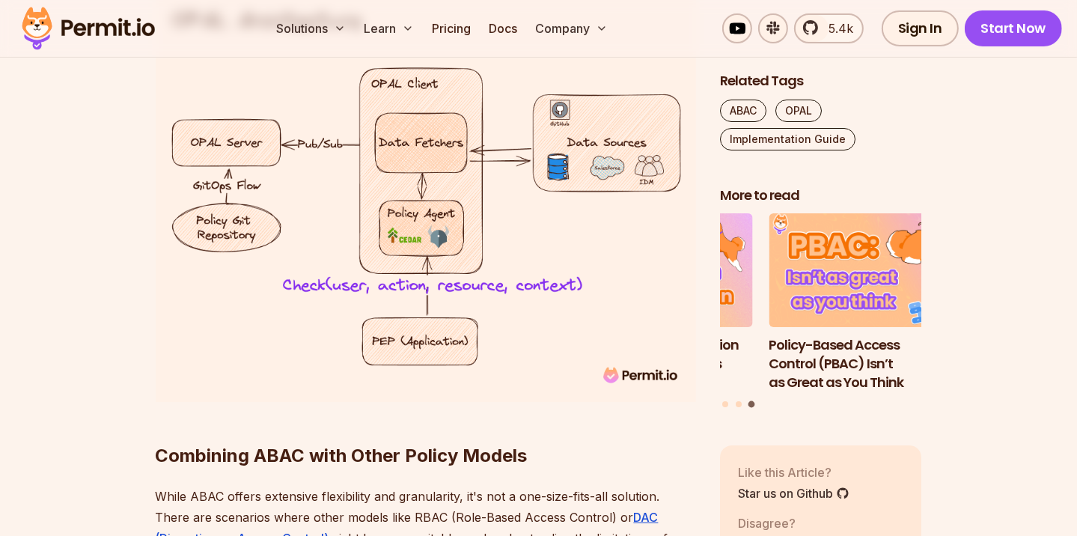
scroll to position [5887, 0]
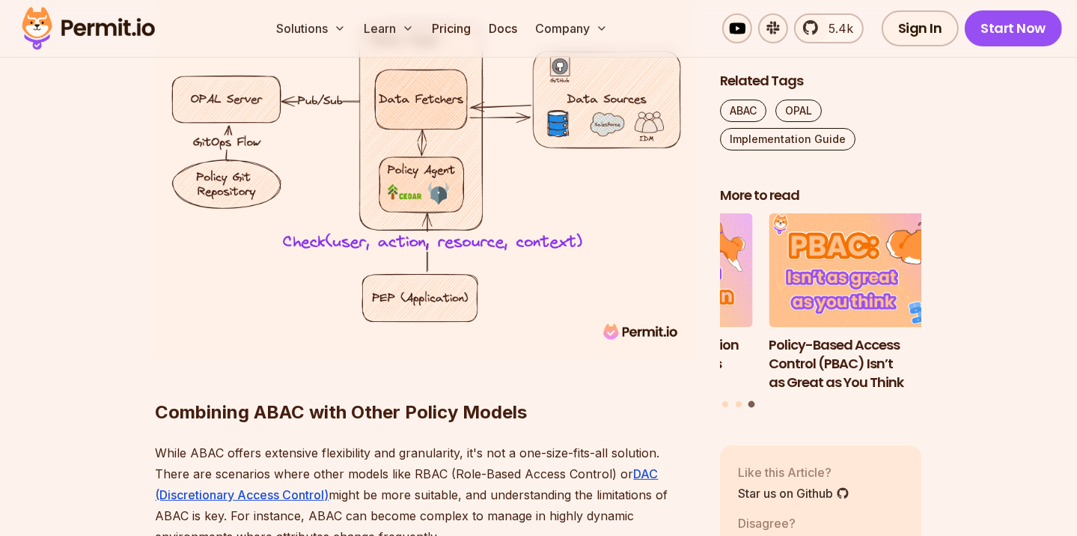
drag, startPoint x: 167, startPoint y: 275, endPoint x: 668, endPoint y: 339, distance: 504.8
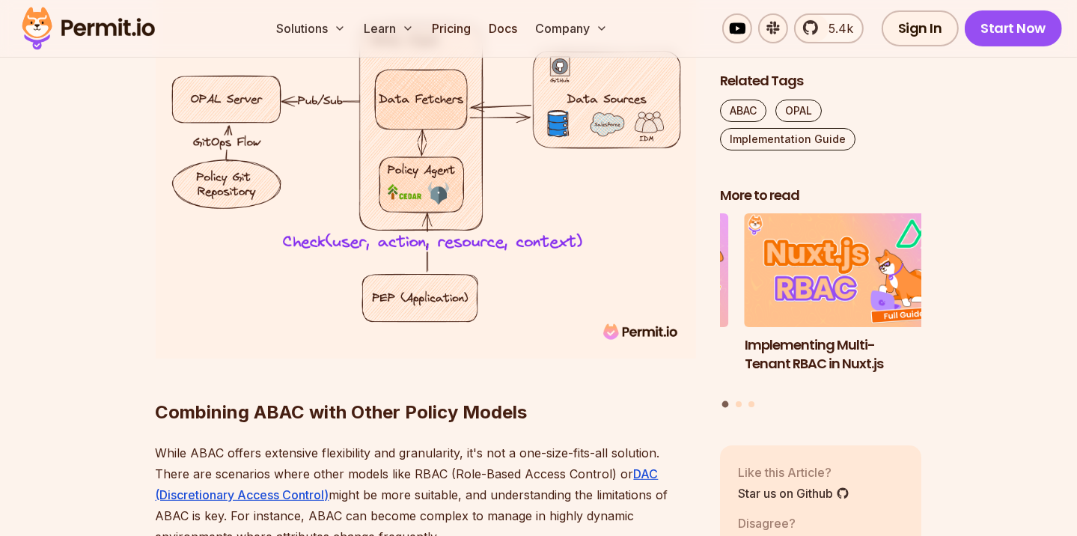
drag, startPoint x: 247, startPoint y: 302, endPoint x: 581, endPoint y: 339, distance: 335.8
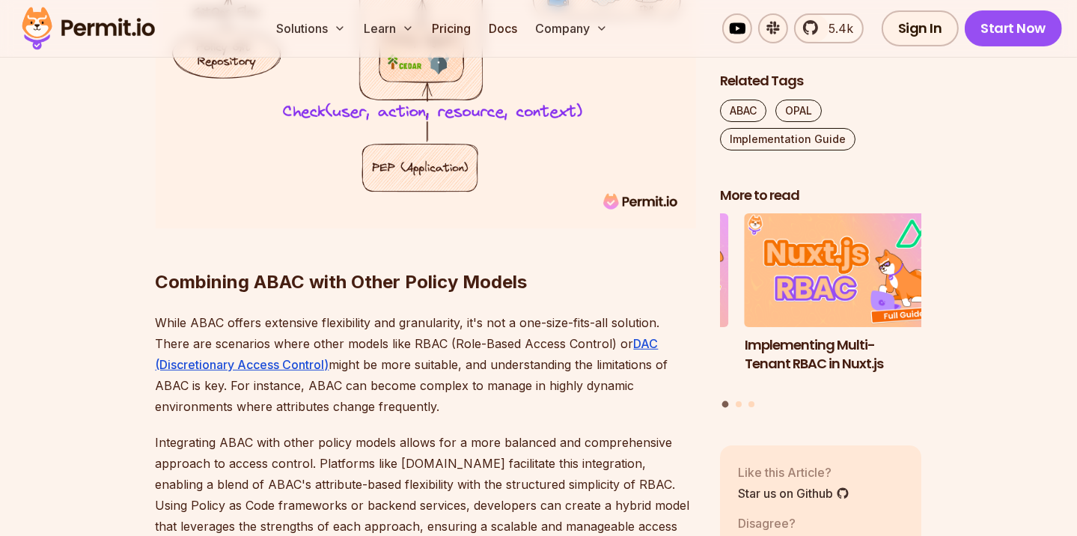
scroll to position [6186, 0]
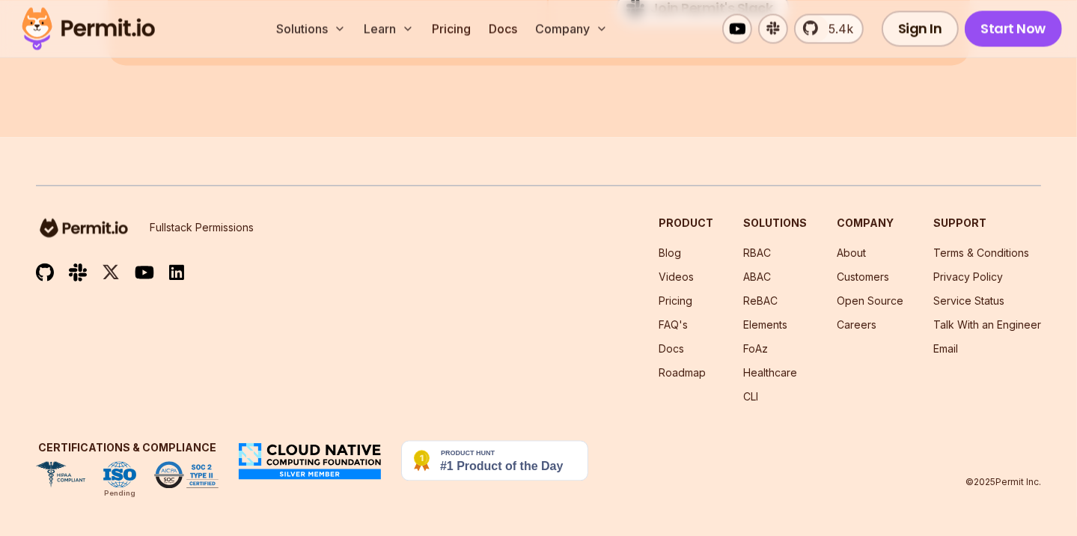
scroll to position [8825, 0]
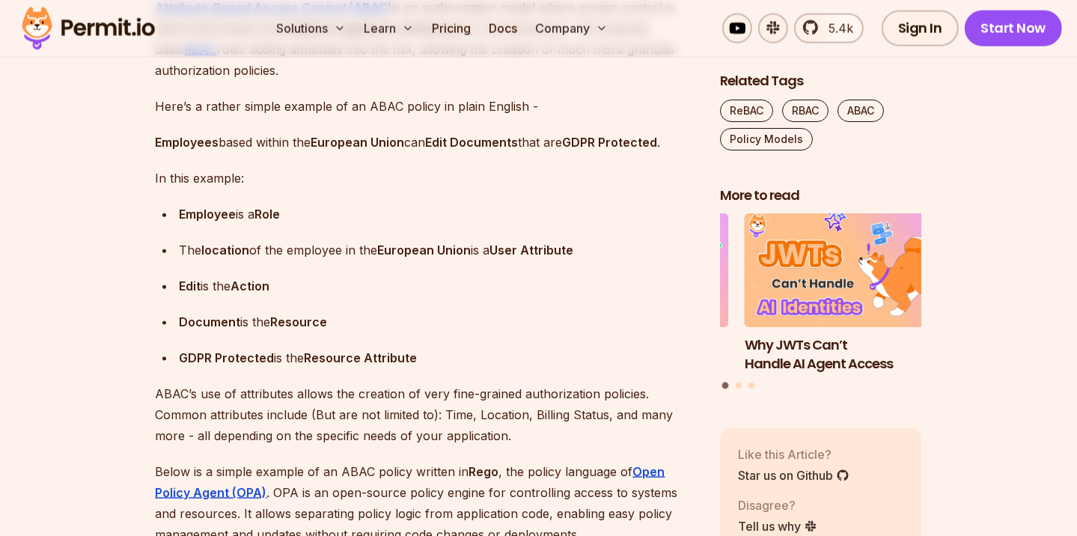
scroll to position [1796, 0]
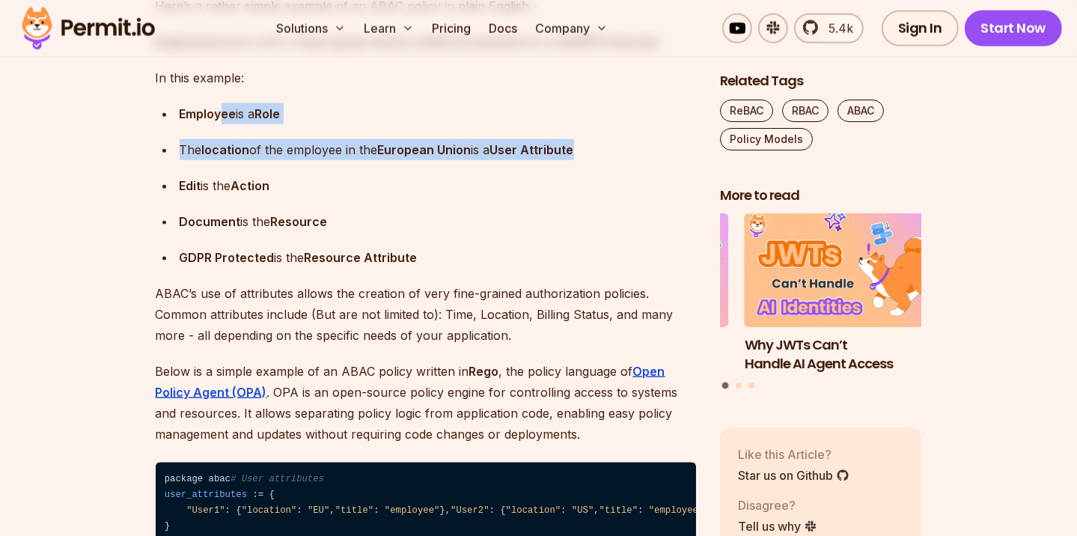
drag, startPoint x: 222, startPoint y: 151, endPoint x: 274, endPoint y: 211, distance: 79.6
click at [274, 211] on ul "Employee is a Role The location of the employee in the European Union is a User…" at bounding box center [426, 185] width 540 height 165
click at [274, 196] on p "Edit is the Action" at bounding box center [438, 185] width 516 height 21
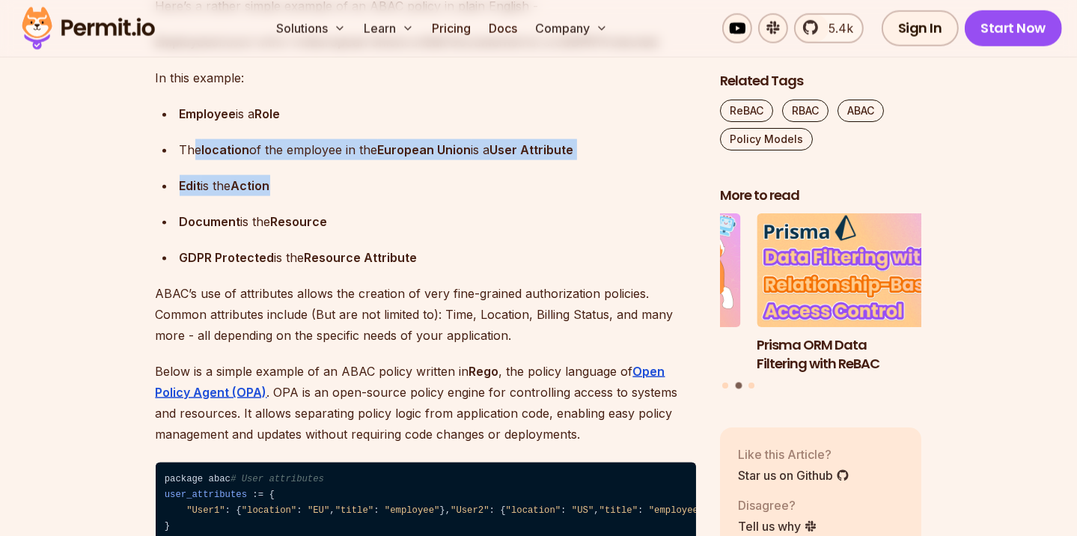
drag, startPoint x: 194, startPoint y: 188, endPoint x: 302, endPoint y: 237, distance: 119.2
click at [302, 237] on ul "Employee is a Role The location of the employee in the European Union is a User…" at bounding box center [426, 185] width 540 height 165
drag, startPoint x: 290, startPoint y: 180, endPoint x: 333, endPoint y: 257, distance: 87.5
click at [333, 257] on ul "Employee is a Role The location of the employee in the European Union is a User…" at bounding box center [426, 185] width 540 height 165
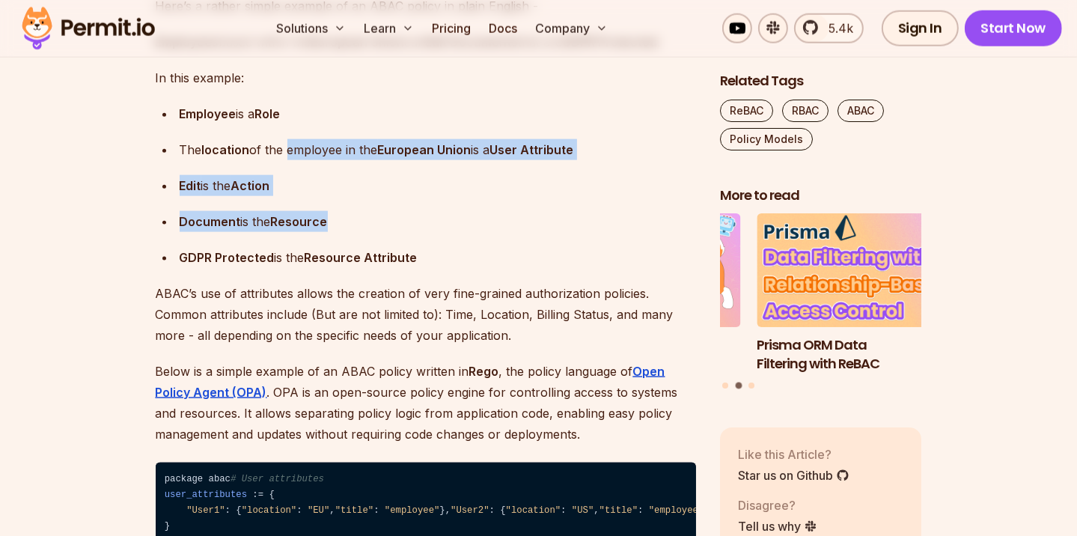
click at [334, 232] on p "Document is the Resource" at bounding box center [438, 221] width 516 height 21
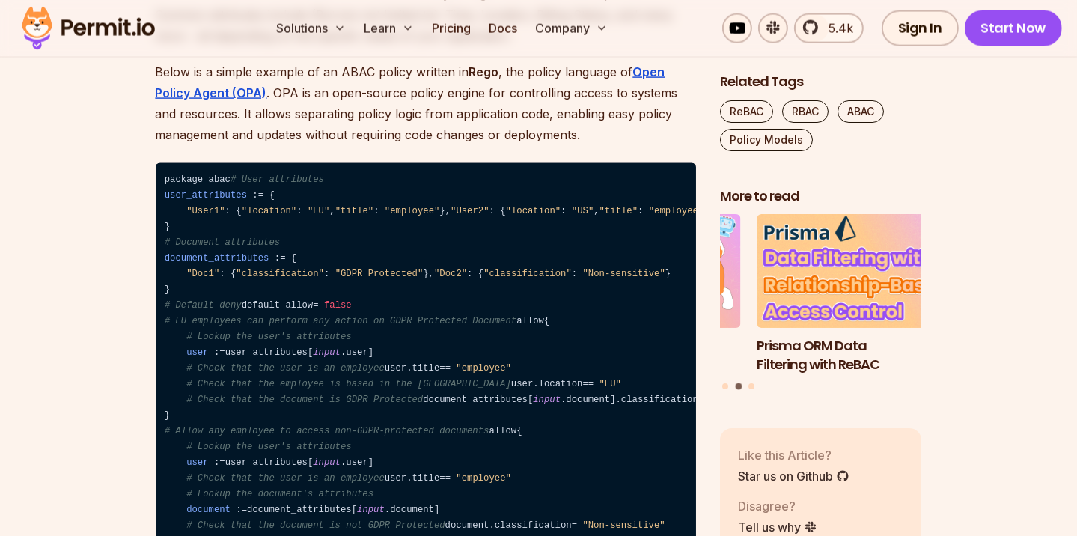
scroll to position [1896, 0]
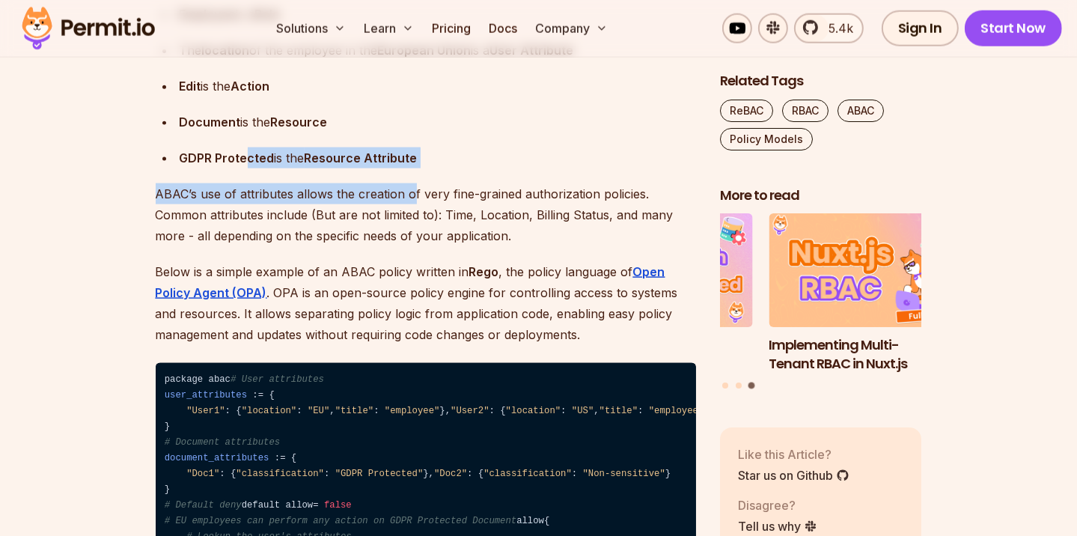
drag, startPoint x: 248, startPoint y: 194, endPoint x: 413, endPoint y: 239, distance: 170.9
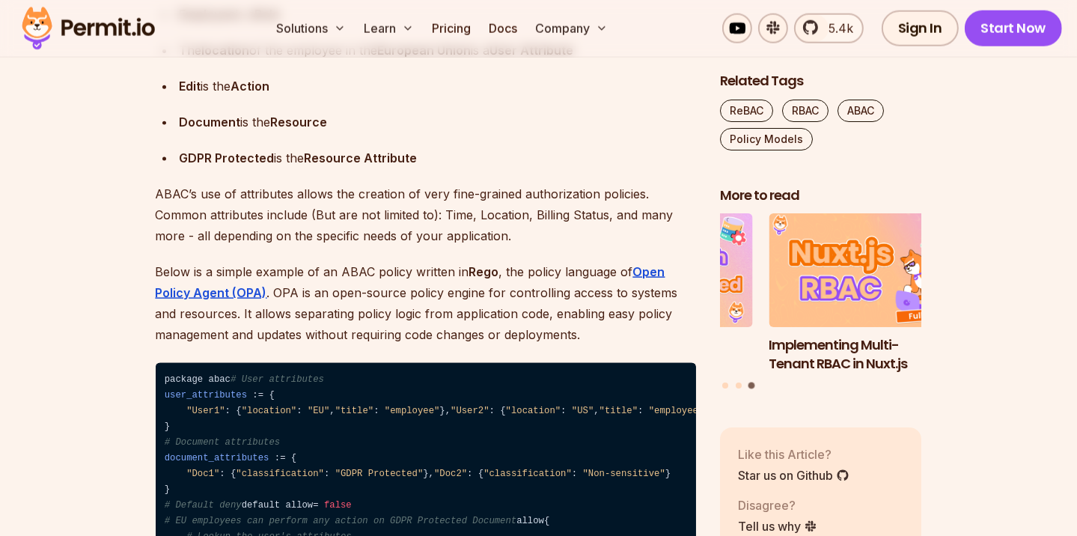
click at [413, 246] on p "ABAC’s use of attributes allows the creation of very fine-grained authorization…" at bounding box center [426, 214] width 540 height 63
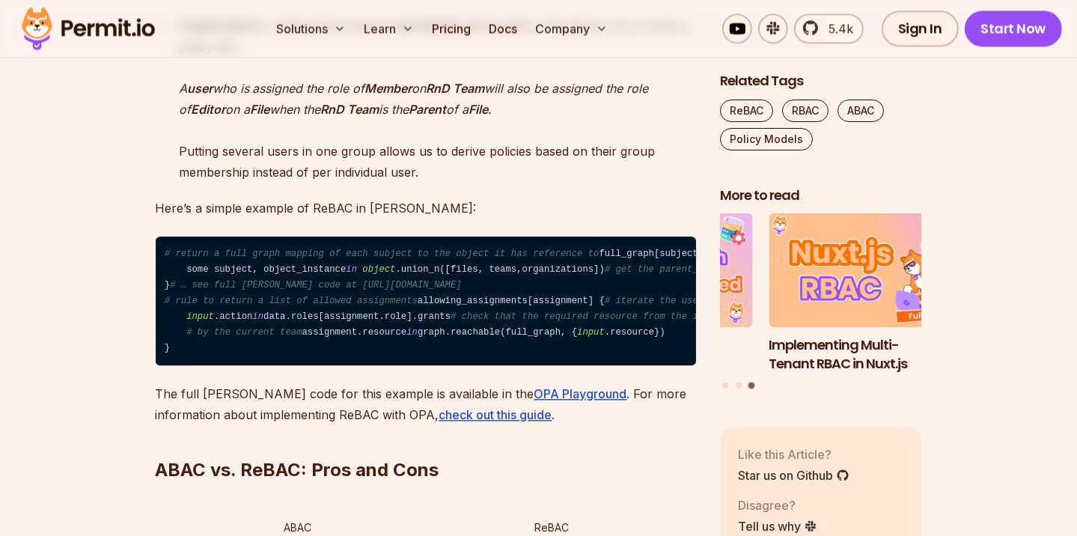
scroll to position [3393, 0]
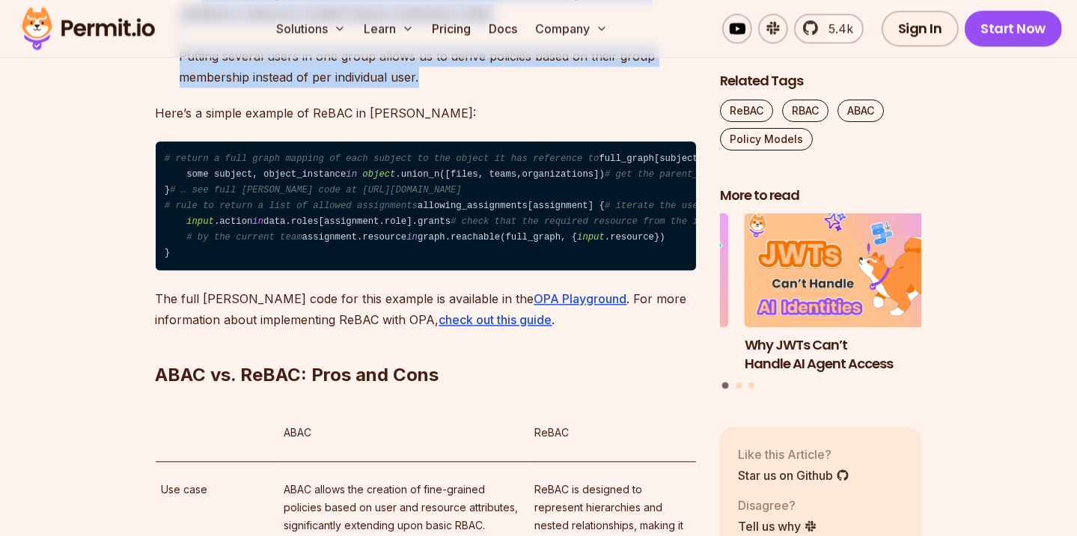
drag, startPoint x: 203, startPoint y: 239, endPoint x: 473, endPoint y: 321, distance: 282.4
click at [473, 88] on p "Organizations - relationships based on grouping together users . This allows us…" at bounding box center [438, 4] width 516 height 168
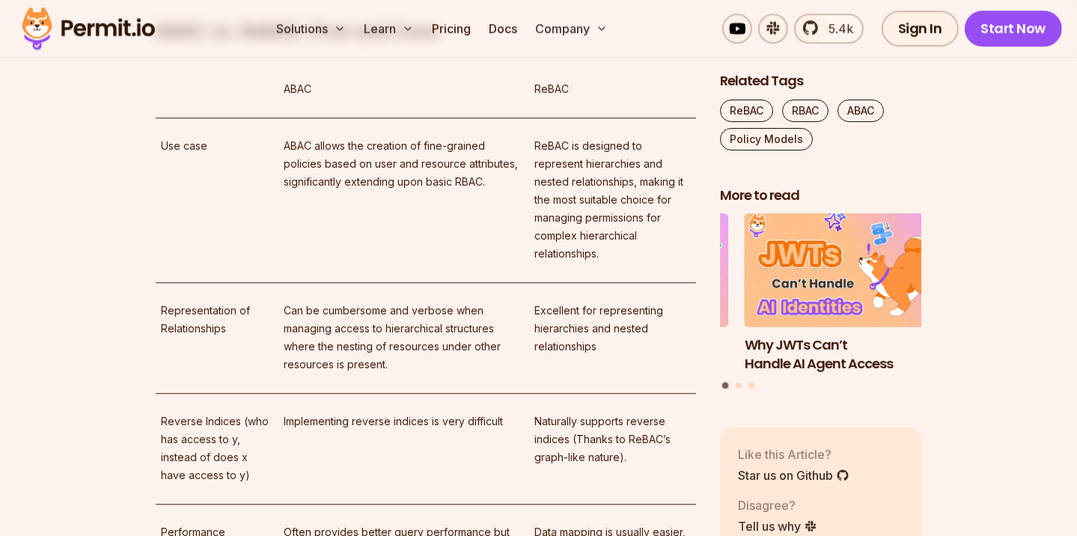
scroll to position [4091, 0]
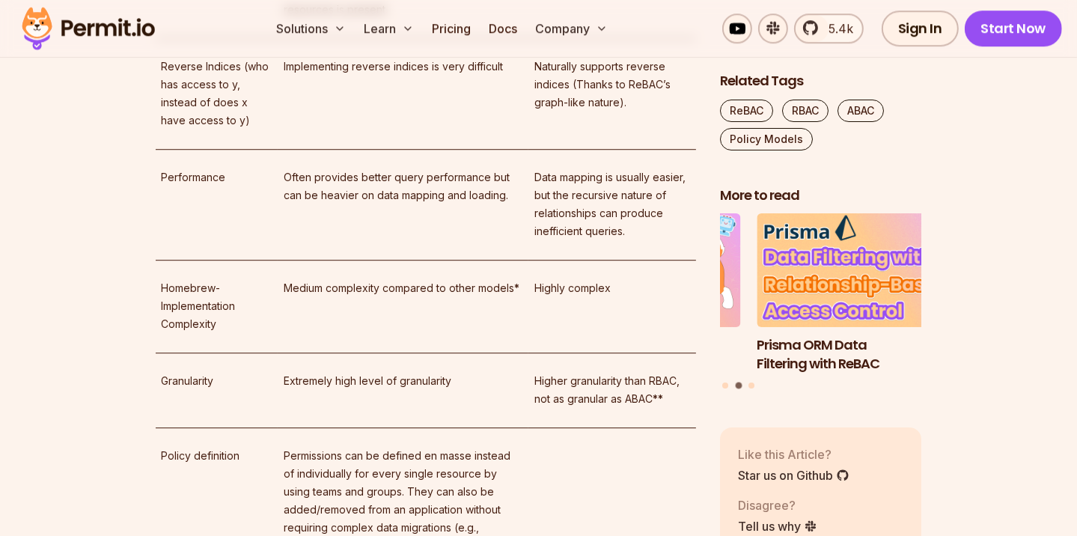
drag, startPoint x: 551, startPoint y: 203, endPoint x: 581, endPoint y: 308, distance: 109.0
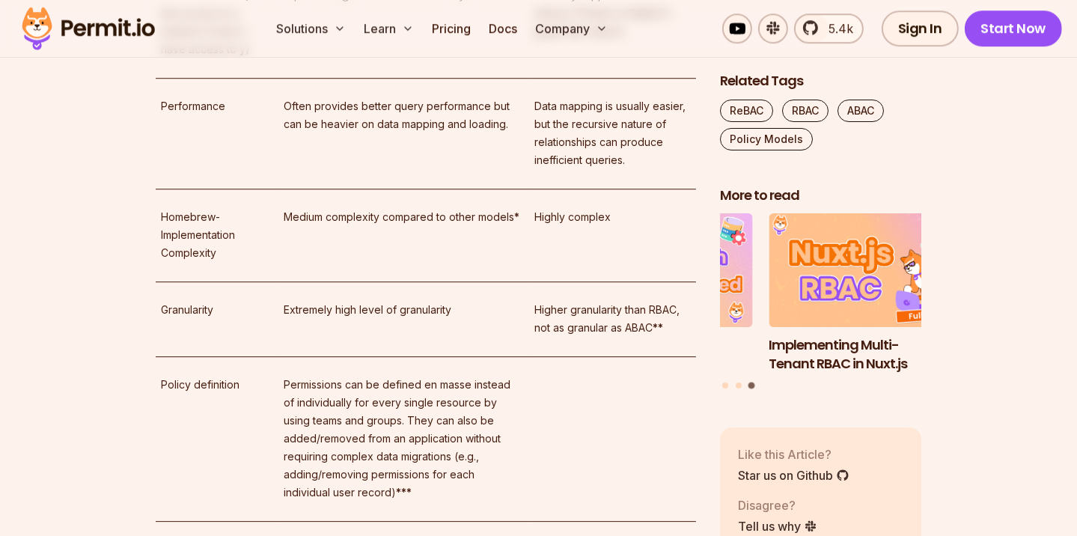
scroll to position [4191, 0]
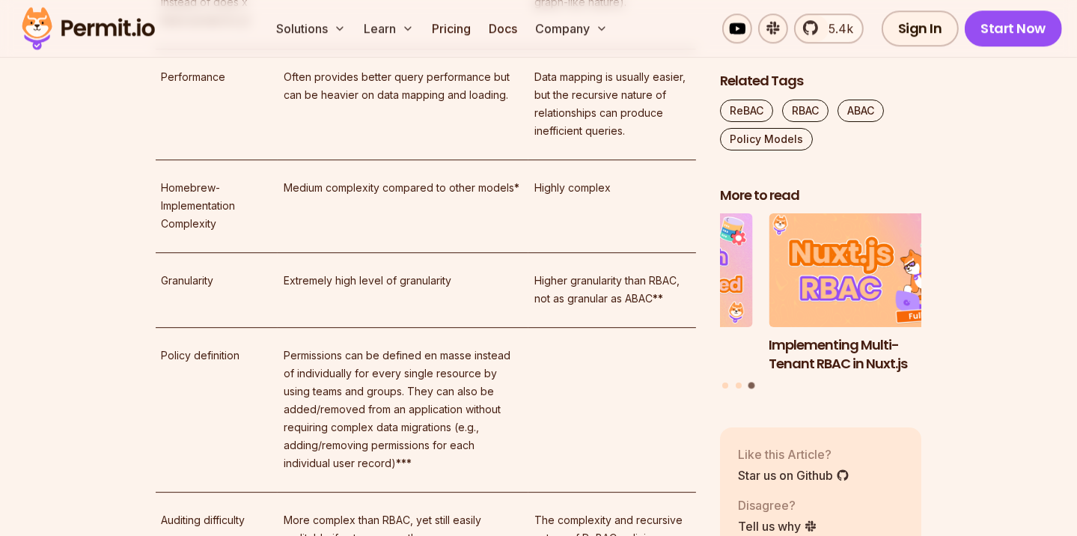
drag, startPoint x: 551, startPoint y: 266, endPoint x: 577, endPoint y: 308, distance: 49.4
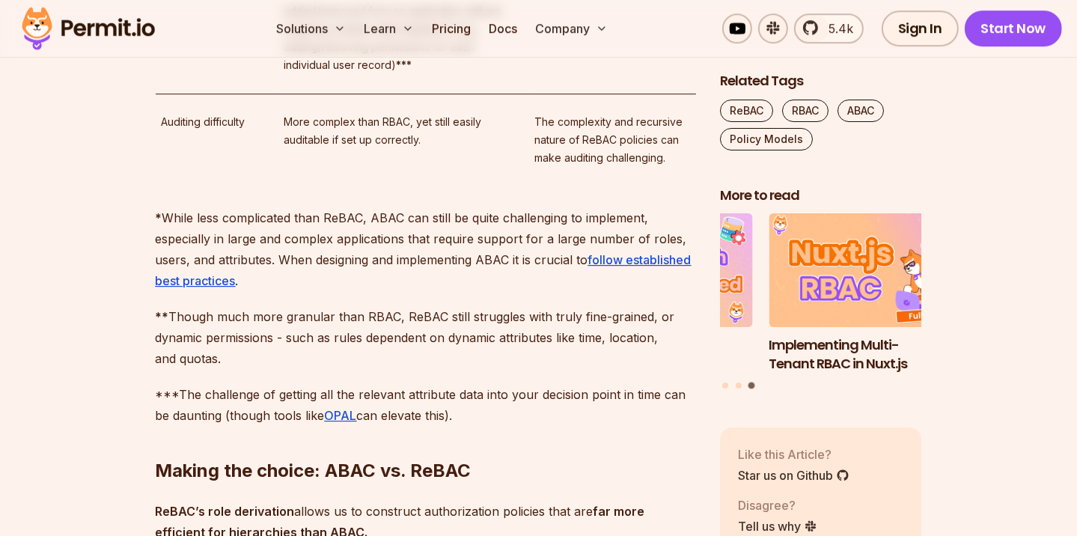
scroll to position [4590, 0]
drag, startPoint x: 560, startPoint y: 278, endPoint x: 563, endPoint y: 296, distance: 18.2
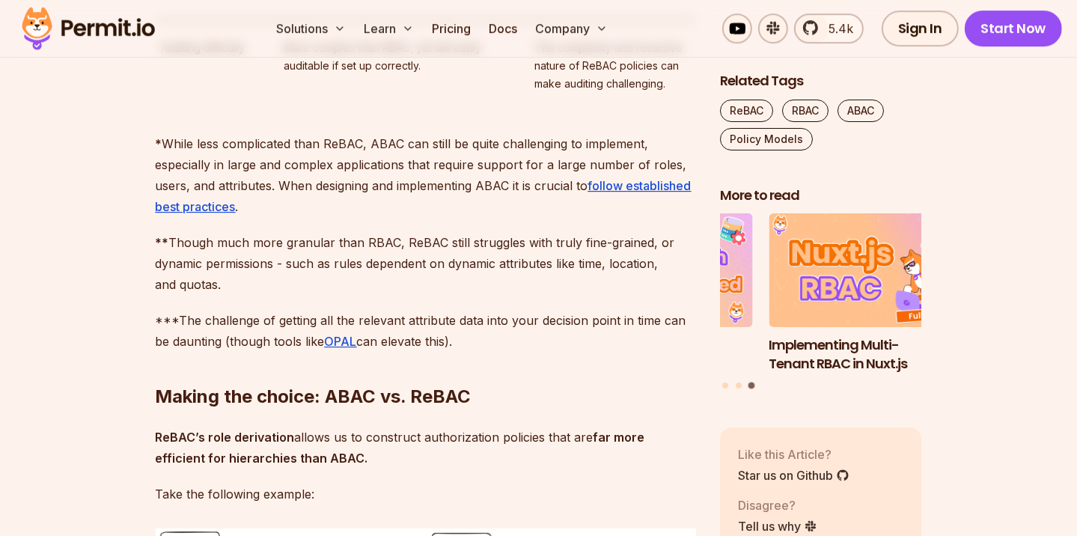
scroll to position [4790, 0]
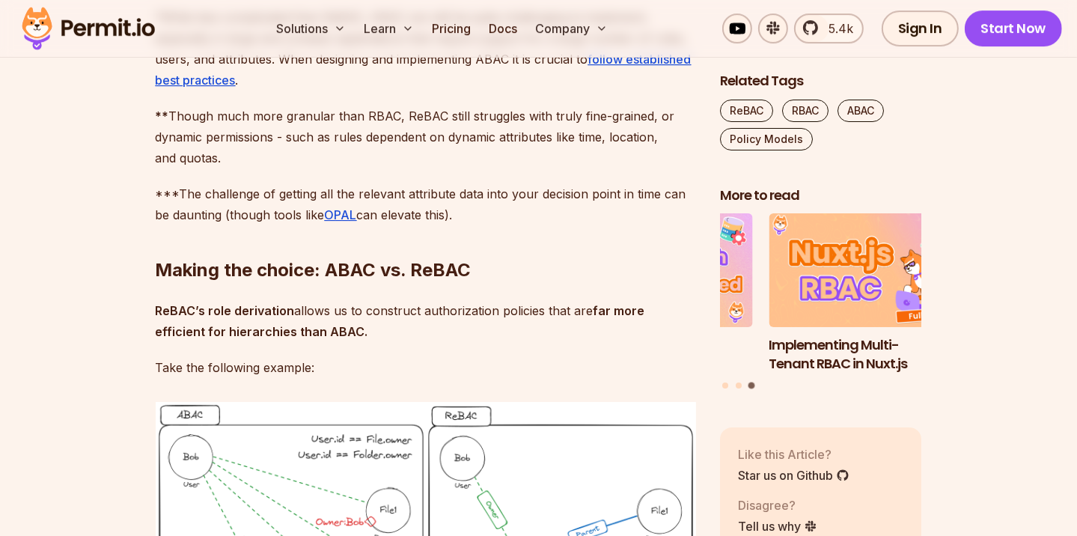
drag, startPoint x: 302, startPoint y: 156, endPoint x: 389, endPoint y: 239, distance: 120.2
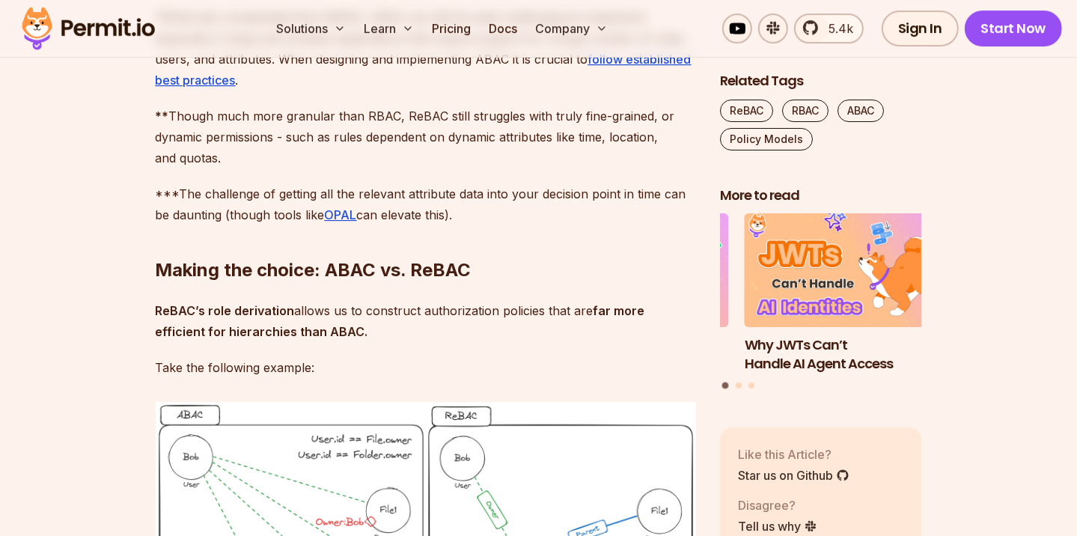
drag, startPoint x: 293, startPoint y: 155, endPoint x: 392, endPoint y: 230, distance: 123.9
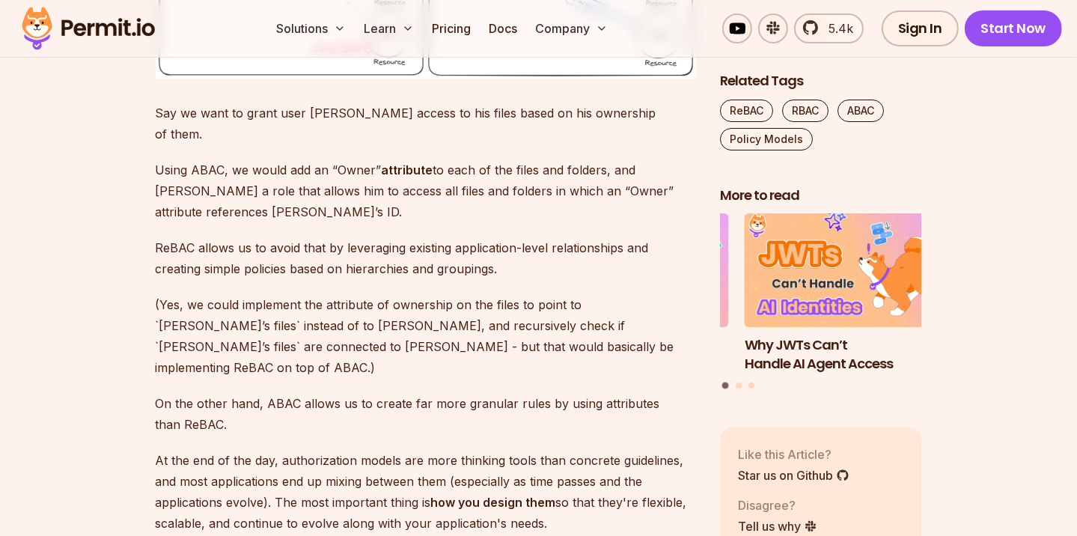
scroll to position [5389, 0]
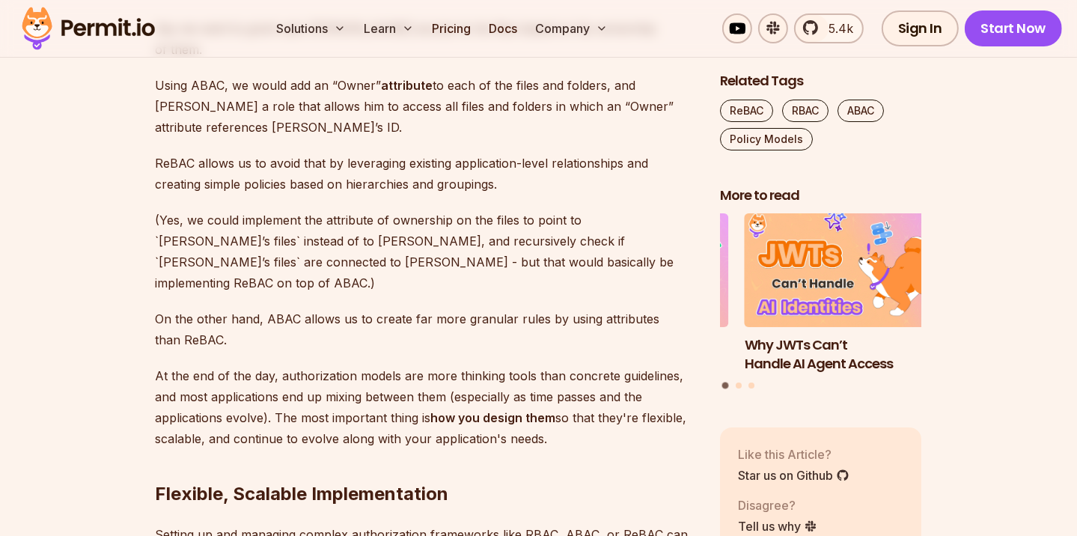
scroll to position [5488, 0]
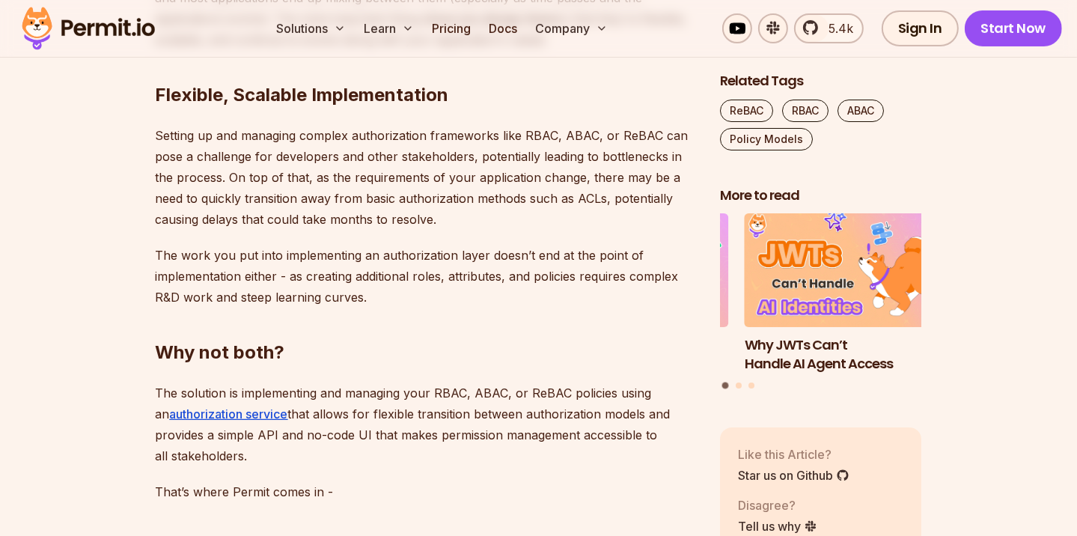
scroll to position [5887, 0]
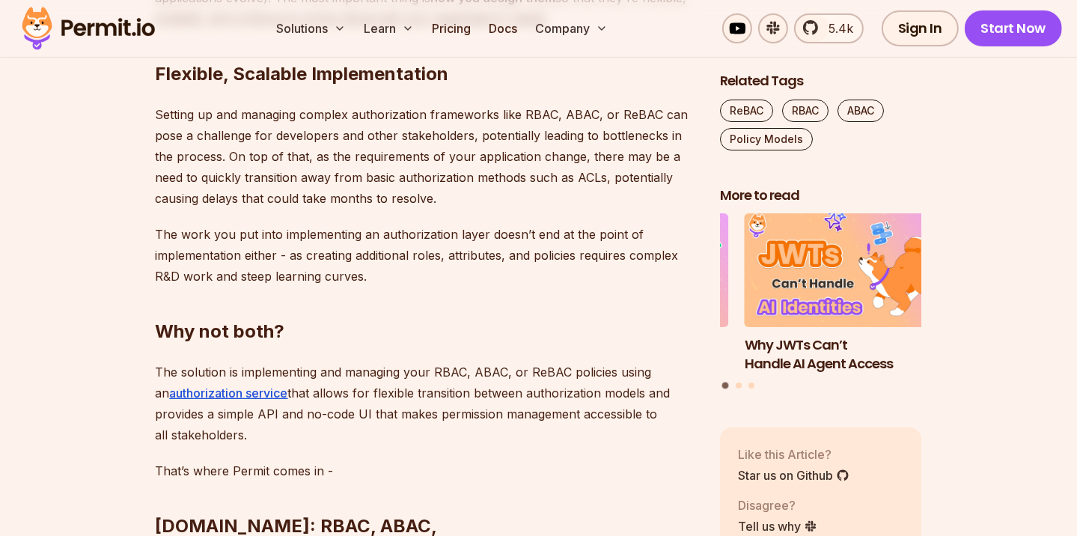
drag, startPoint x: 210, startPoint y: 185, endPoint x: 307, endPoint y: 281, distance: 137.1
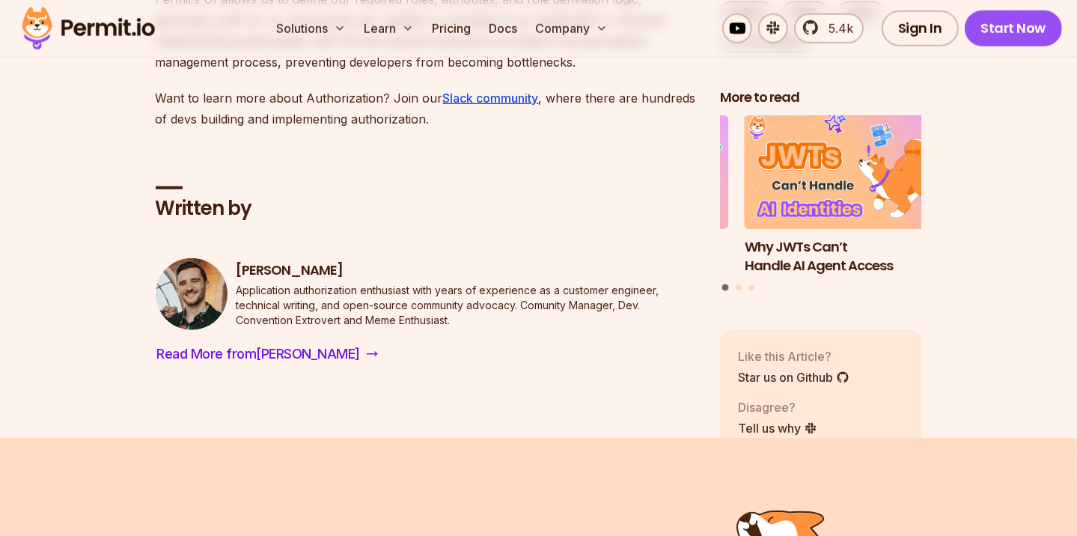
scroll to position [6586, 0]
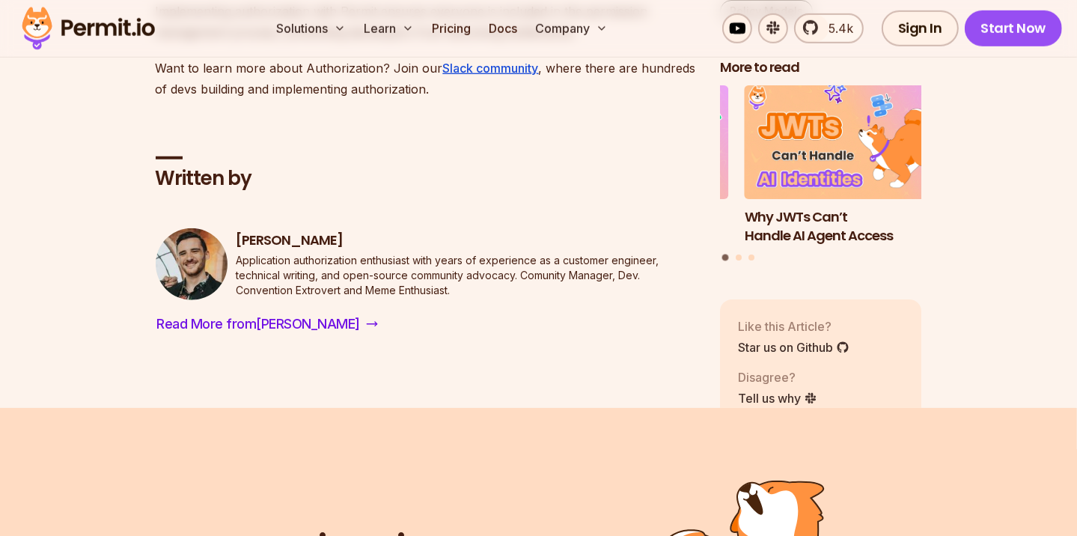
drag, startPoint x: 165, startPoint y: 177, endPoint x: 200, endPoint y: 265, distance: 94.1
click at [222, 43] on p "Permit’s UI allows us to define our required roles, attributes, and role deriva…" at bounding box center [426, 1] width 540 height 84
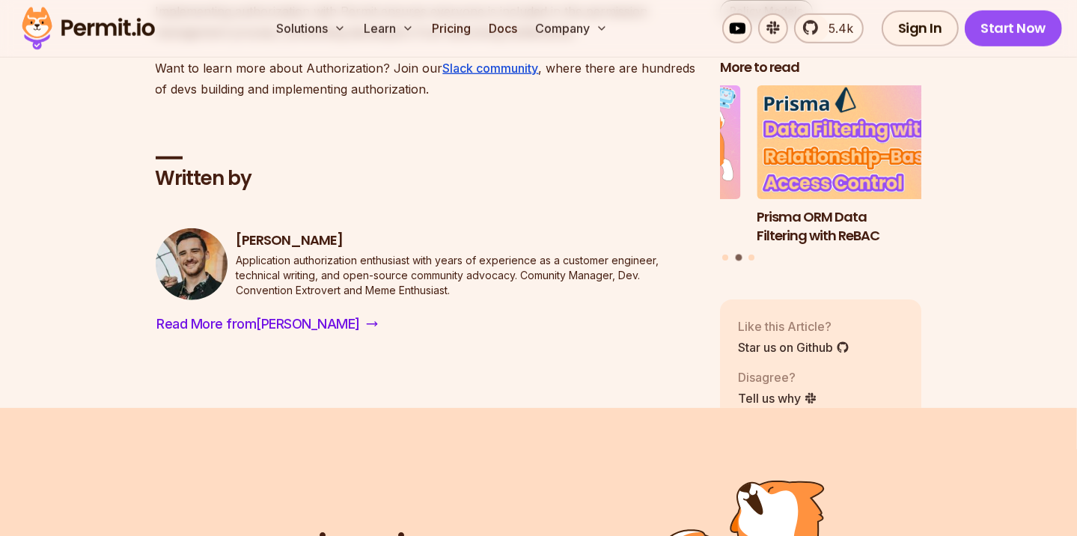
drag, startPoint x: 189, startPoint y: 236, endPoint x: 201, endPoint y: 275, distance: 40.7
click at [218, 43] on p "Permit’s UI allows us to define our required roles, attributes, and role deriva…" at bounding box center [426, 1] width 540 height 84
drag, startPoint x: 533, startPoint y: 182, endPoint x: 576, endPoint y: 263, distance: 91.4
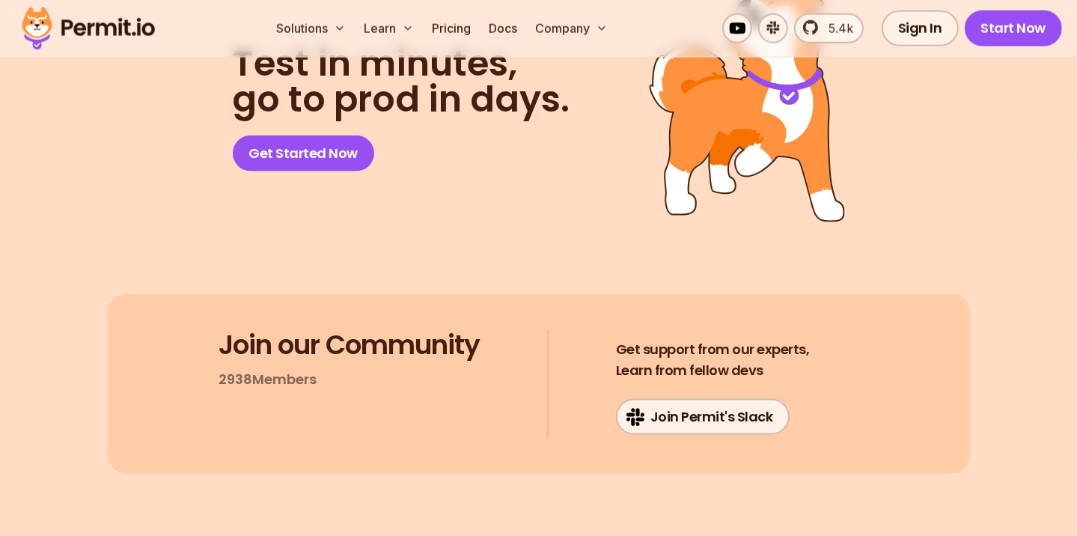
scroll to position [6885, 0]
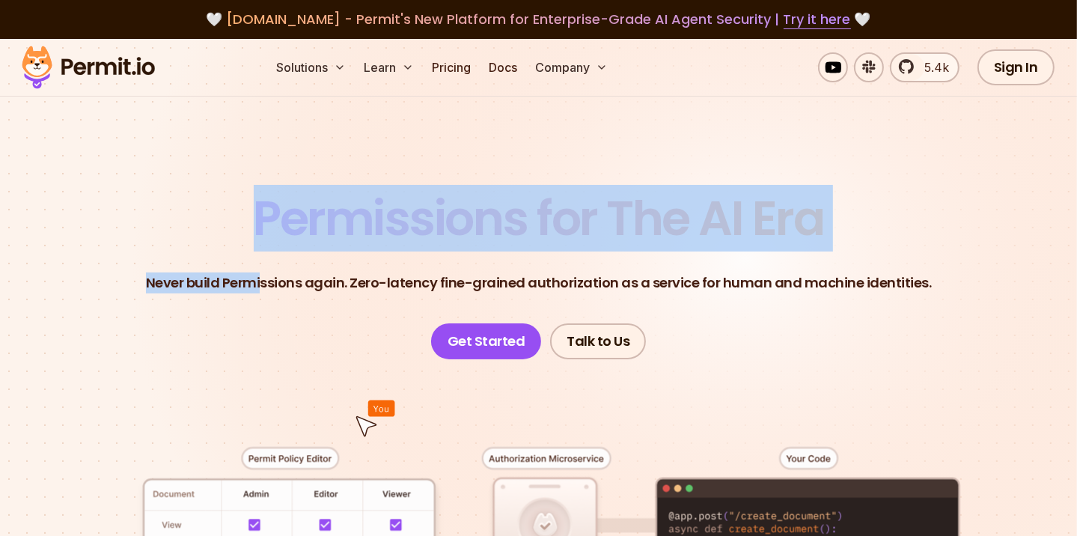
drag, startPoint x: 257, startPoint y: 233, endPoint x: 266, endPoint y: 281, distance: 48.9
click at [266, 281] on header "Permissions for The AI Era Never build Permissions again. Zero-latency fine-gra…" at bounding box center [538, 277] width 1005 height 165
click at [214, 299] on header "Permissions for The AI Era Never build Permissions again. Zero-latency fine-gra…" at bounding box center [538, 277] width 1005 height 165
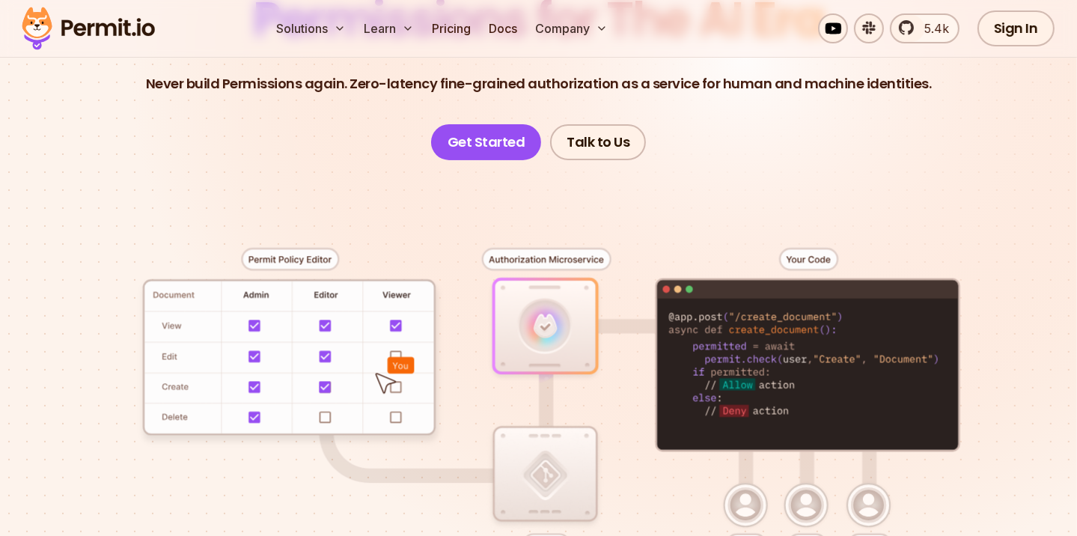
scroll to position [100, 0]
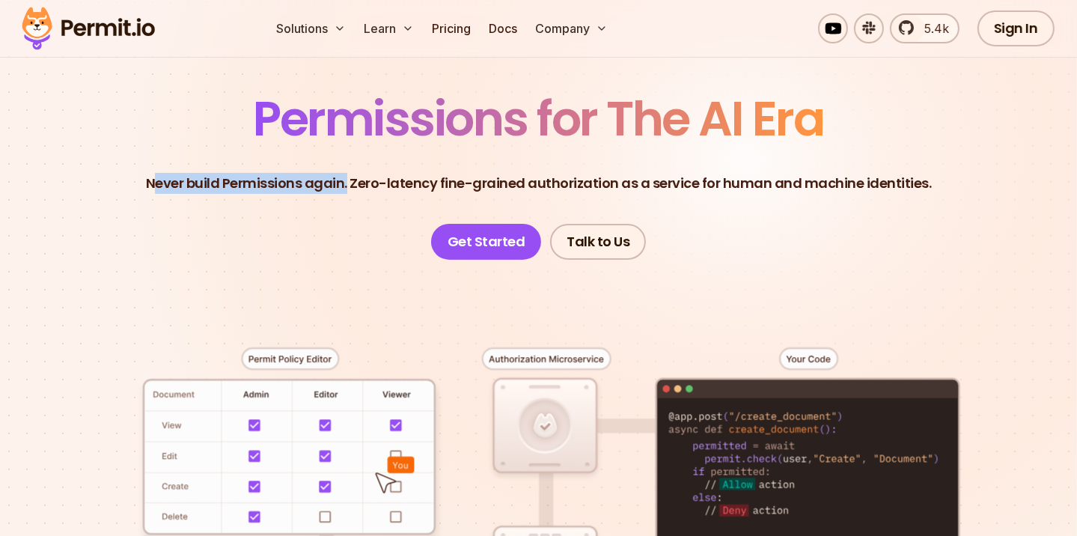
drag, startPoint x: 159, startPoint y: 186, endPoint x: 353, endPoint y: 188, distance: 193.8
click at [353, 188] on p "Never build Permissions again. Zero-latency fine-grained authorization as a ser…" at bounding box center [539, 183] width 786 height 21
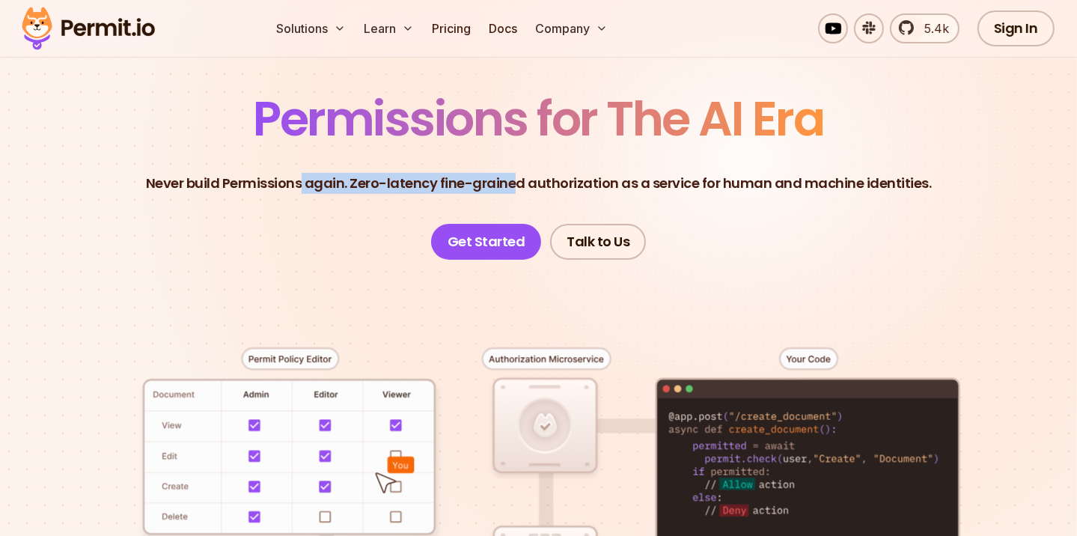
drag, startPoint x: 310, startPoint y: 188, endPoint x: 519, endPoint y: 180, distance: 208.9
click at [519, 180] on p "Never build Permissions again. Zero-latency fine-grained authorization as a ser…" at bounding box center [539, 183] width 786 height 21
click at [521, 177] on p "Never build Permissions again. Zero-latency fine-grained authorization as a ser…" at bounding box center [539, 183] width 786 height 21
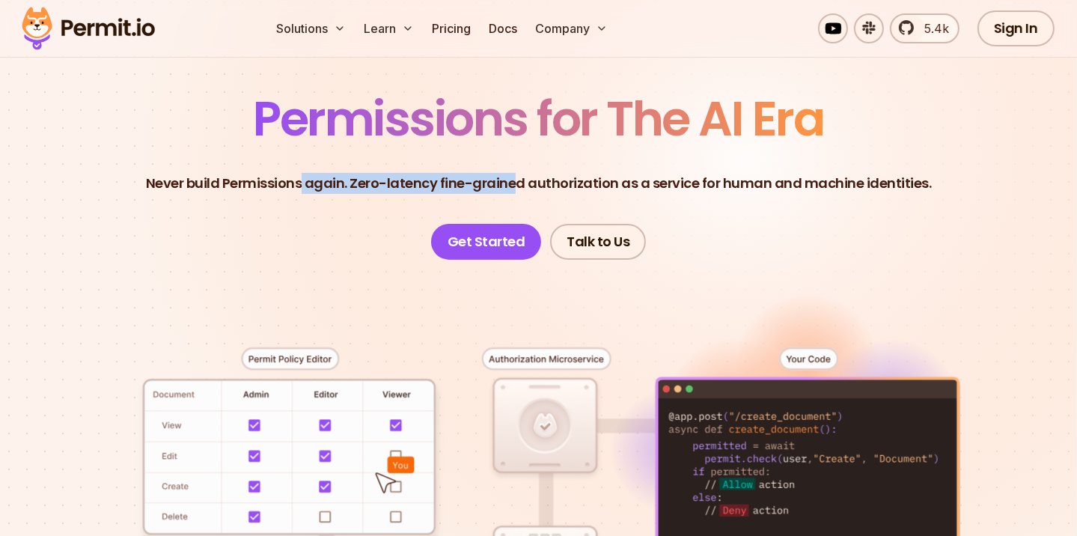
click at [370, 170] on header "Permissions for The AI Era Never build Permissions again. Zero-latency fine-gra…" at bounding box center [538, 177] width 1005 height 165
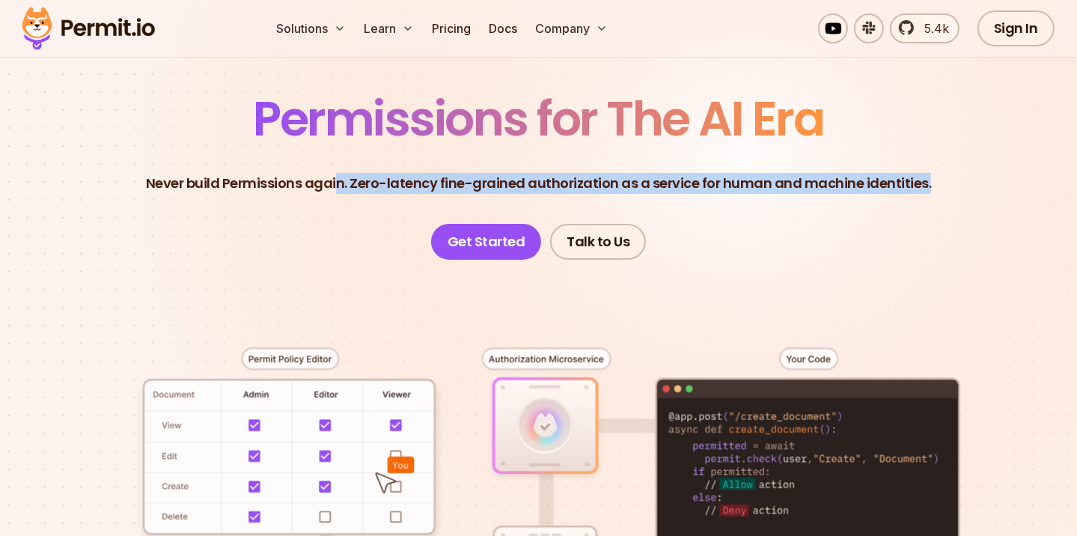
drag, startPoint x: 340, startPoint y: 185, endPoint x: 968, endPoint y: 165, distance: 629.0
click at [968, 165] on header "Permissions for The AI Era Never build Permissions again. Zero-latency fine-gra…" at bounding box center [538, 177] width 1005 height 165
click at [965, 168] on header "Permissions for The AI Era Never build Permissions again. Zero-latency fine-gra…" at bounding box center [538, 177] width 1005 height 165
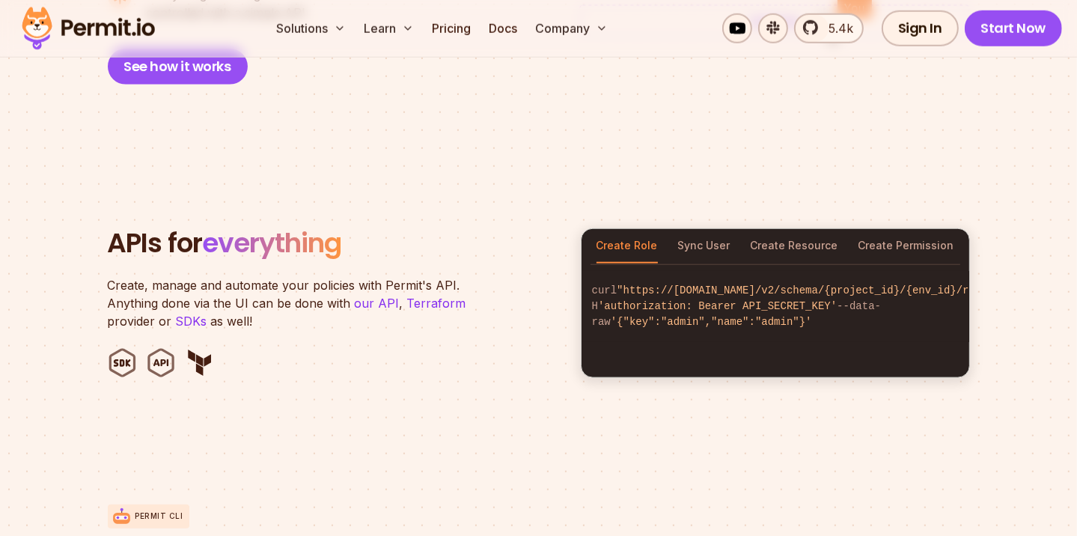
scroll to position [1397, 0]
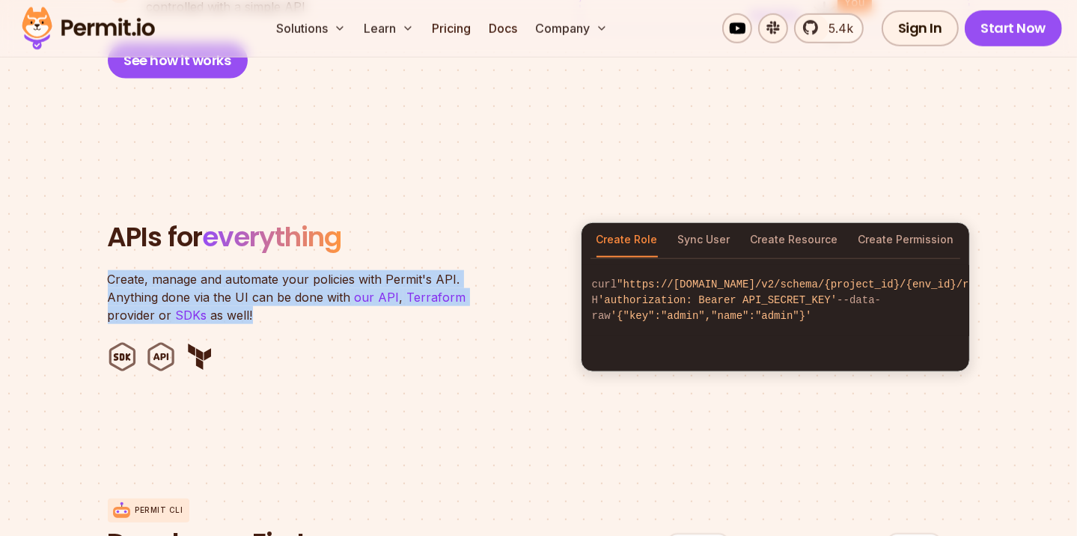
drag, startPoint x: 120, startPoint y: 266, endPoint x: 260, endPoint y: 305, distance: 145.1
click at [260, 305] on section "APIs for everything Create, manage and automate your policies with Permit's API…" at bounding box center [538, 296] width 1077 height 293
click at [263, 302] on p "Create, manage and automate your policies with Permit's API. Anything done via …" at bounding box center [295, 297] width 374 height 54
drag, startPoint x: 265, startPoint y: 297, endPoint x: 98, endPoint y: 251, distance: 173.2
click at [98, 251] on section "APIs for everything Create, manage and automate your policies with Permit's API…" at bounding box center [538, 296] width 1077 height 293
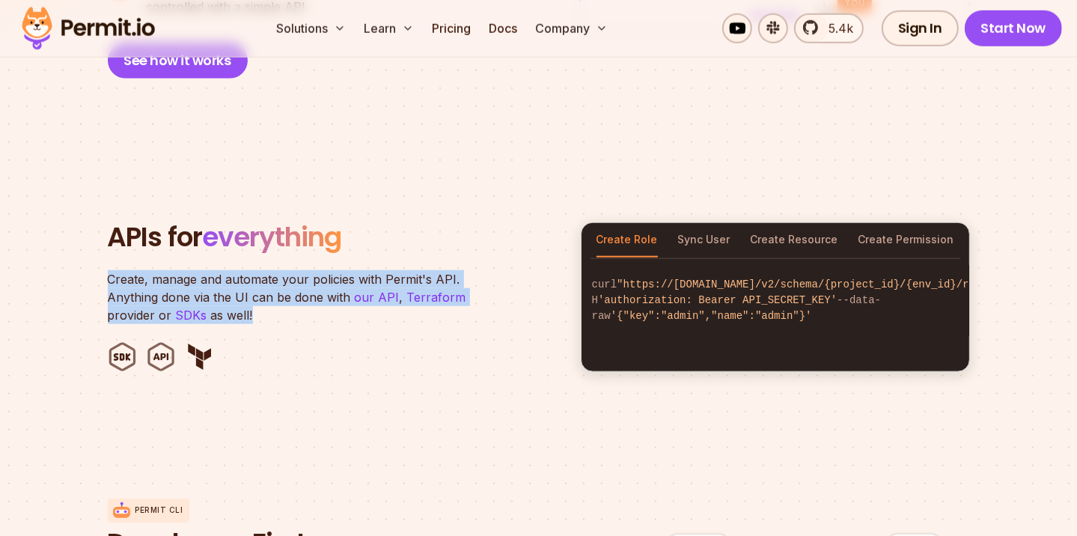
click at [88, 251] on section "APIs for everything Create, manage and automate your policies with Permit's API…" at bounding box center [538, 296] width 1077 height 293
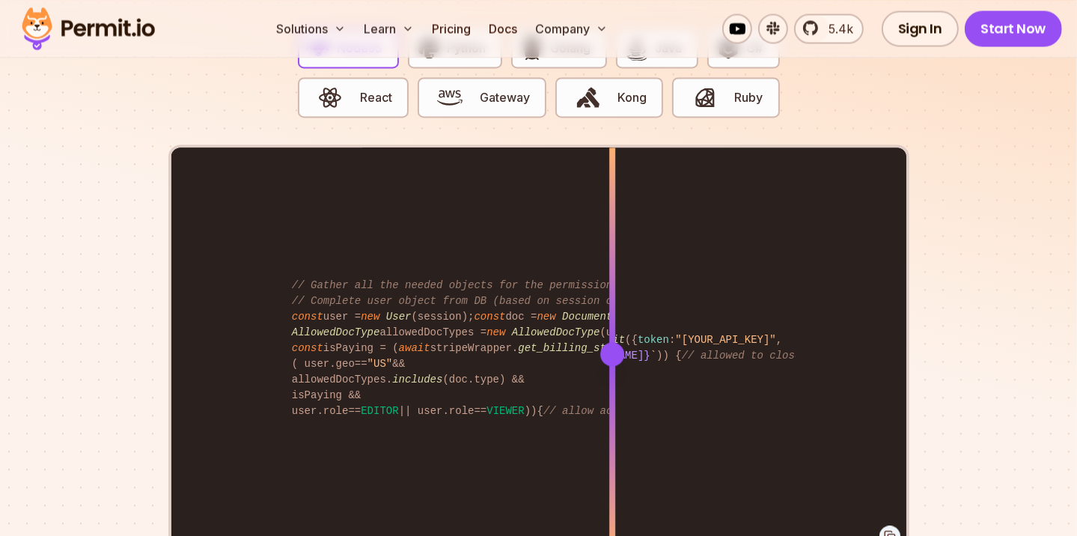
scroll to position [3093, 0]
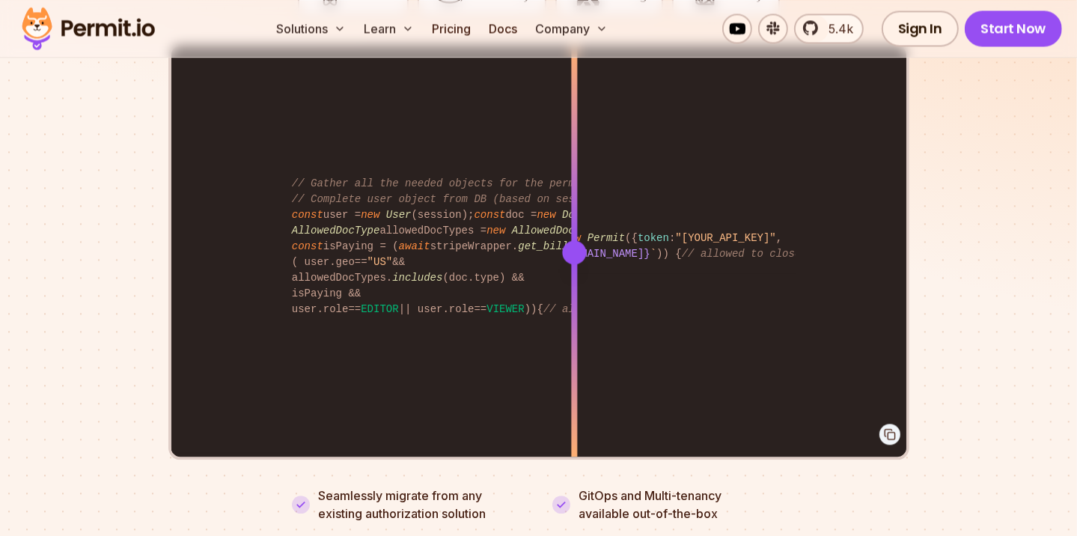
drag, startPoint x: 318, startPoint y: 212, endPoint x: 574, endPoint y: 329, distance: 281.6
click at [574, 329] on div "import { Permit } from "permitio" ; const permit = new Permit ({ token : "[YOUR…" at bounding box center [538, 252] width 735 height 413
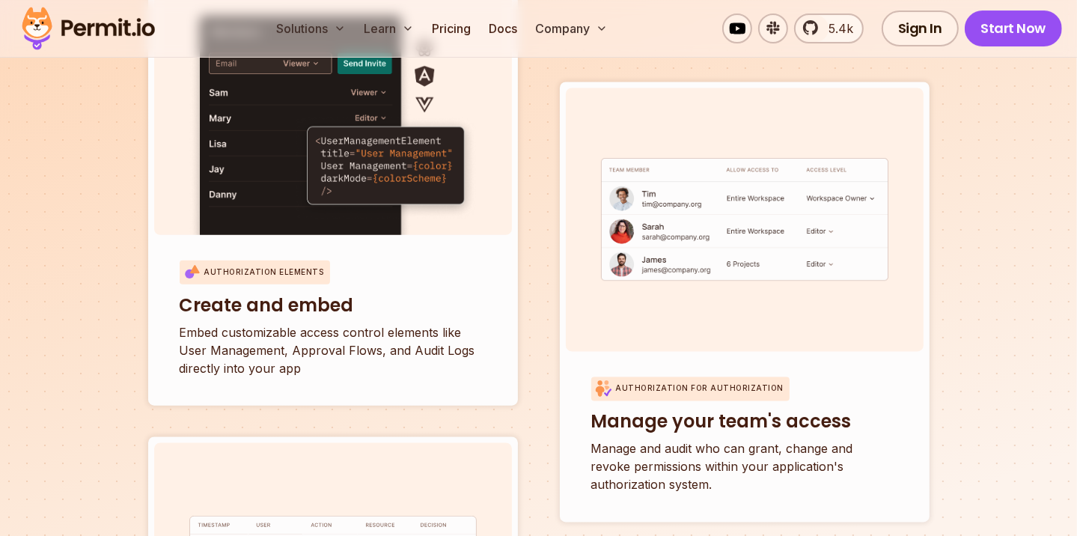
scroll to position [5688, 0]
